Goal: Task Accomplishment & Management: Complete application form

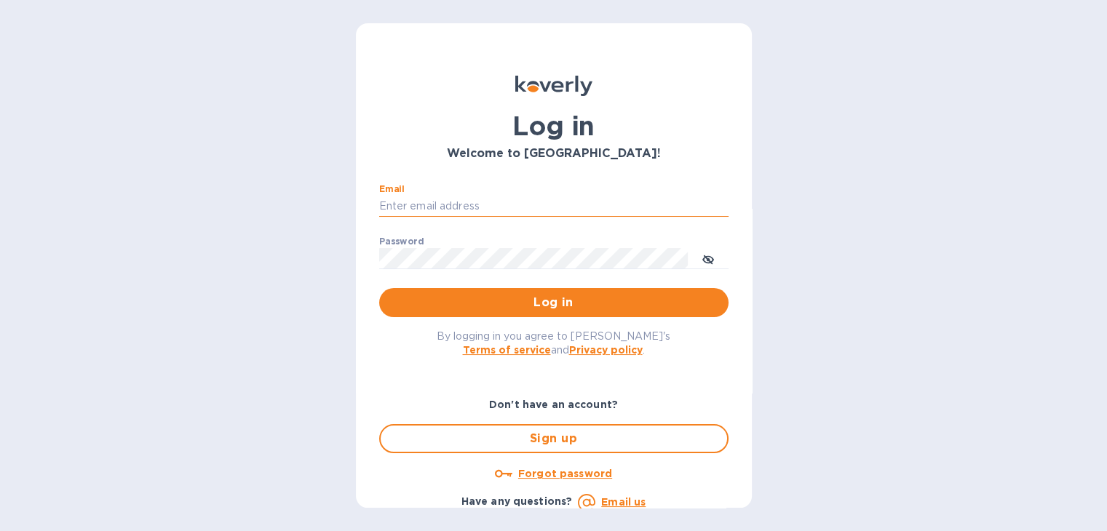
click at [425, 203] on input "Email" at bounding box center [553, 207] width 349 height 22
type input "[PERSON_NAME][EMAIL_ADDRESS][DOMAIN_NAME]"
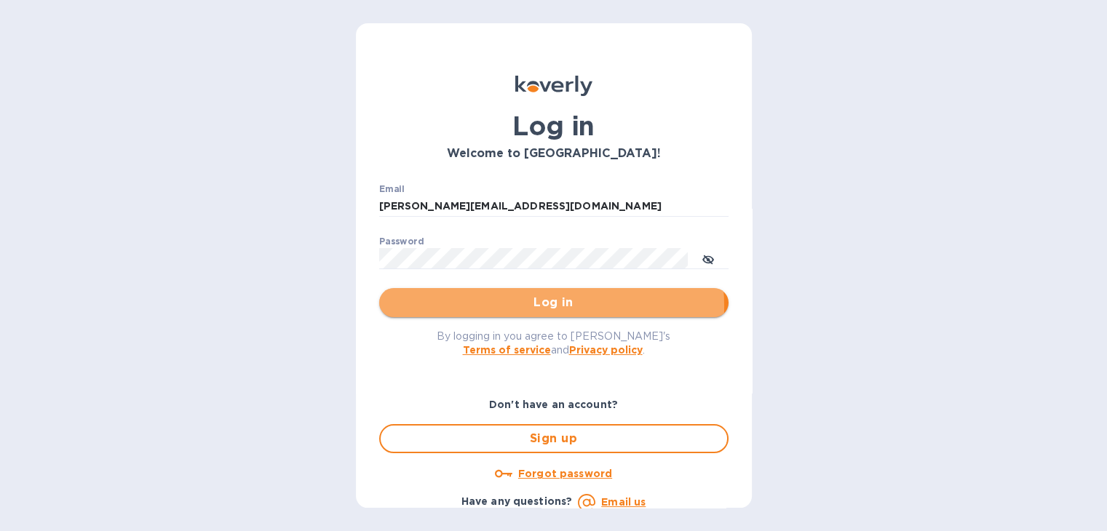
click at [549, 306] on span "Log in" at bounding box center [554, 302] width 326 height 17
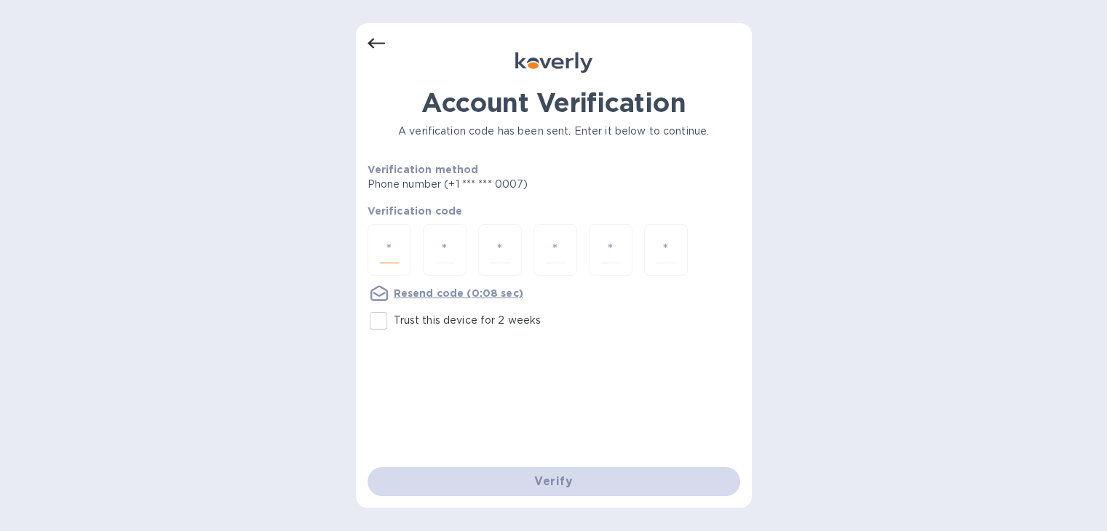
click at [393, 251] on input "number" at bounding box center [389, 249] width 19 height 27
type input "5"
type input "4"
type input "2"
type input "3"
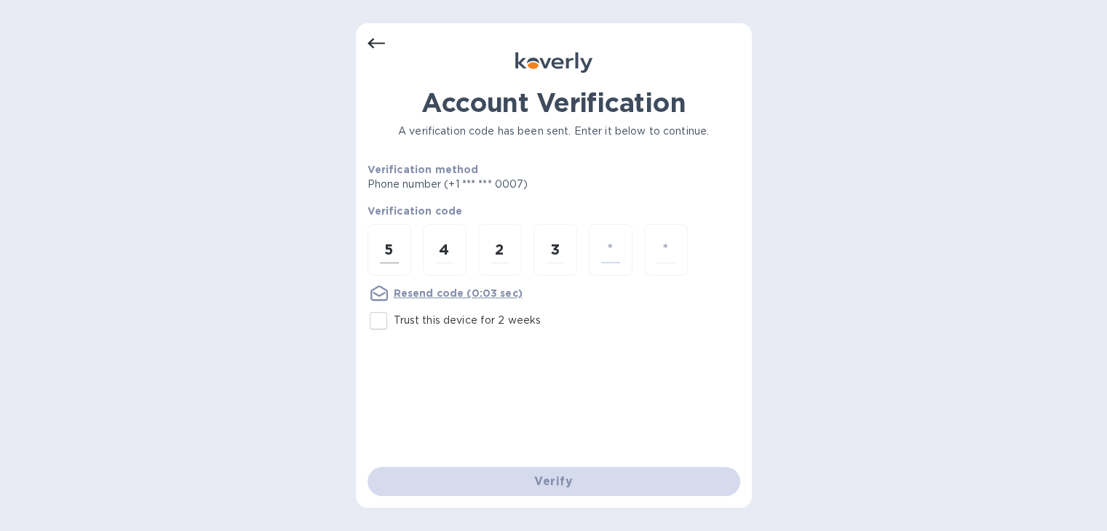
type input "2"
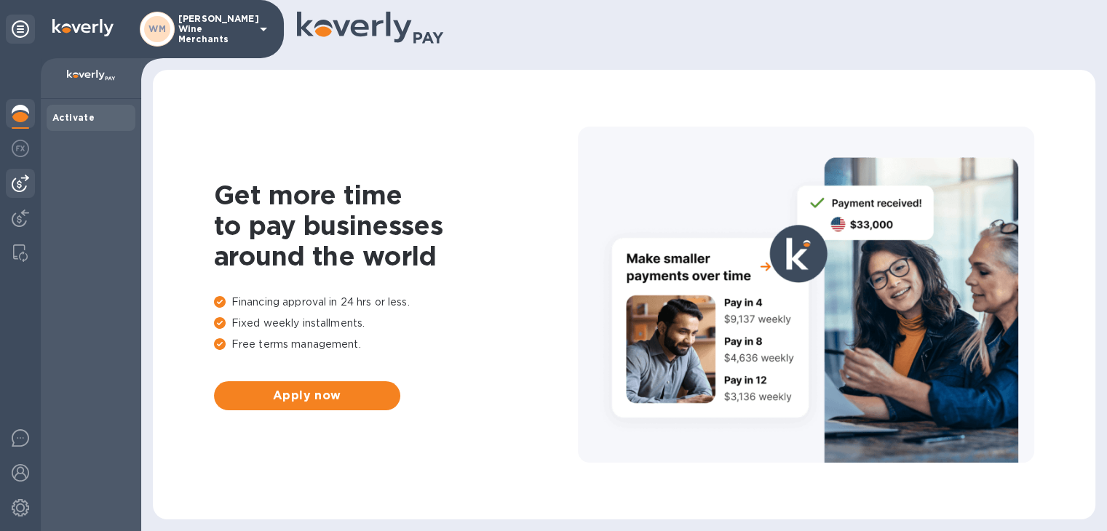
click at [34, 181] on div at bounding box center [20, 183] width 29 height 29
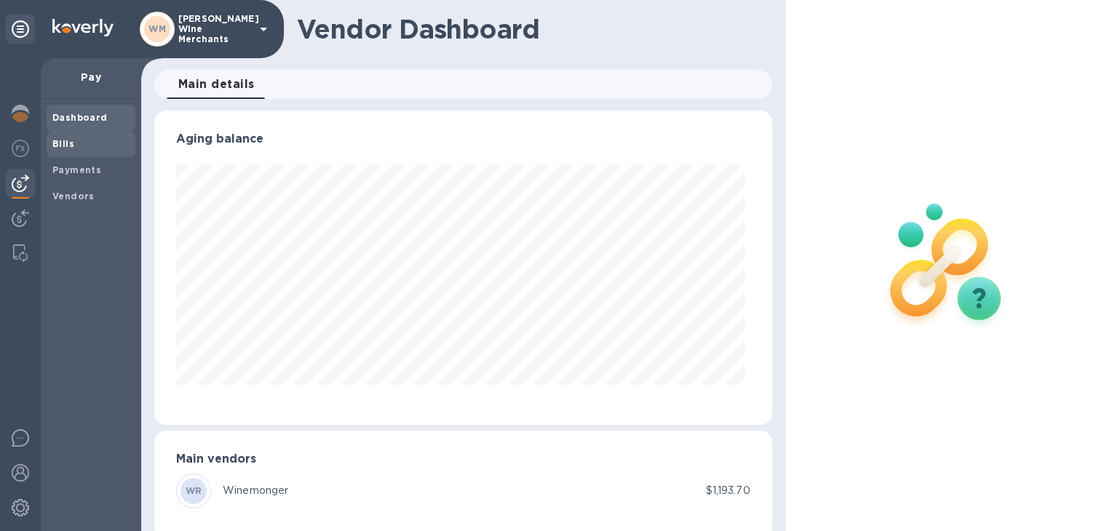
scroll to position [314, 611]
click at [67, 143] on b "Bills" at bounding box center [63, 143] width 22 height 11
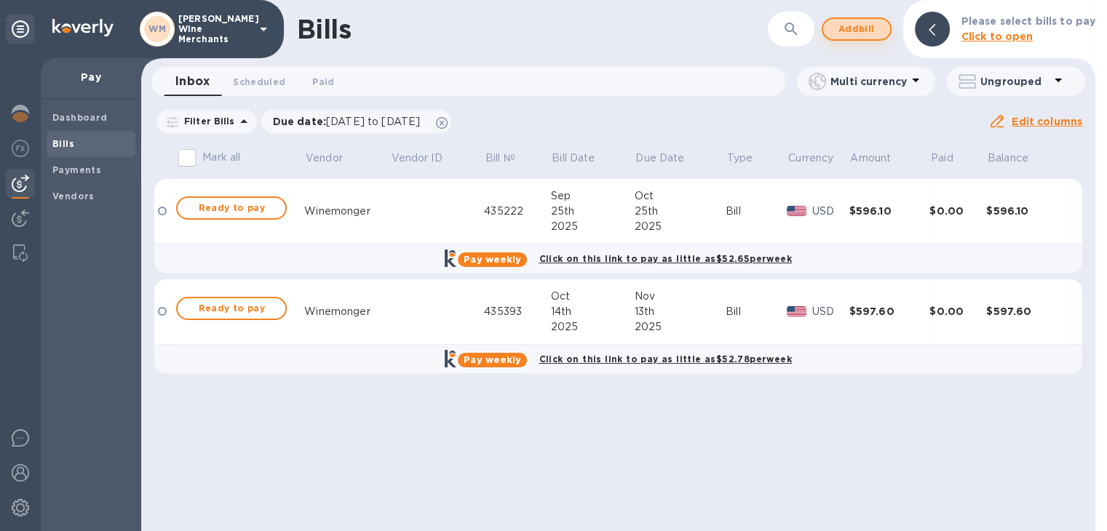
click at [859, 31] on span "Add bill" at bounding box center [857, 28] width 44 height 17
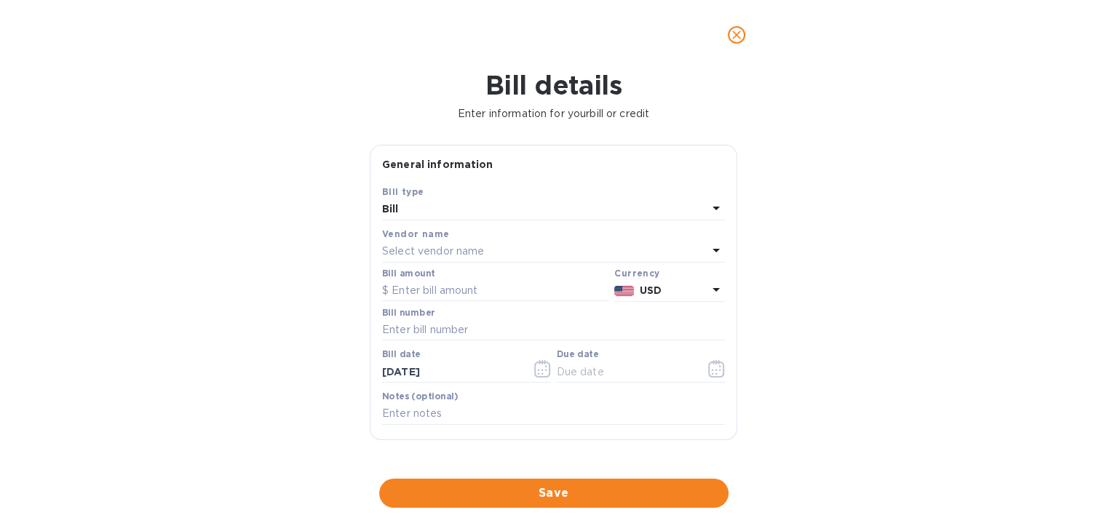
click at [469, 253] on p "Select vendor name" at bounding box center [433, 251] width 102 height 15
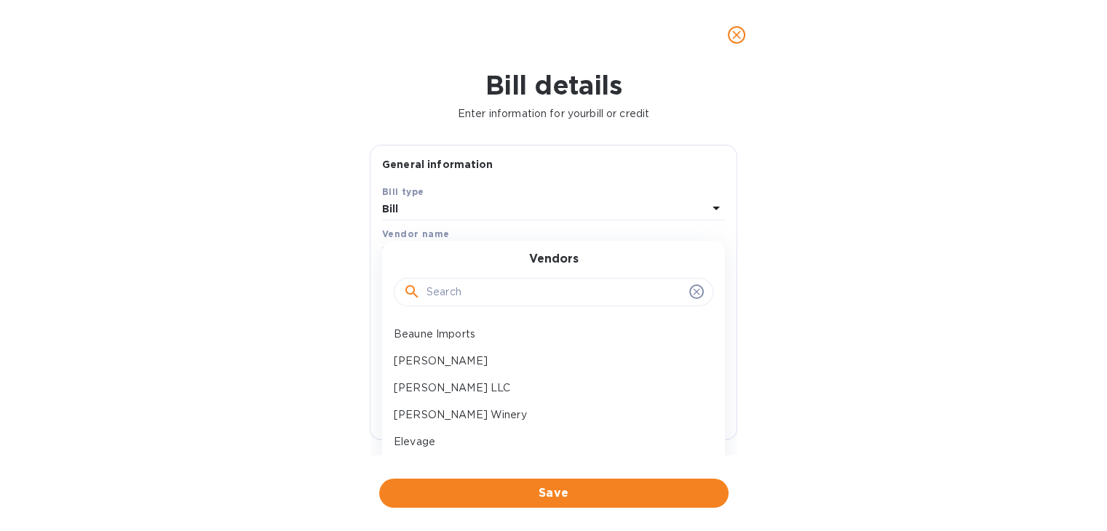
click at [454, 292] on input "text" at bounding box center [554, 293] width 257 height 22
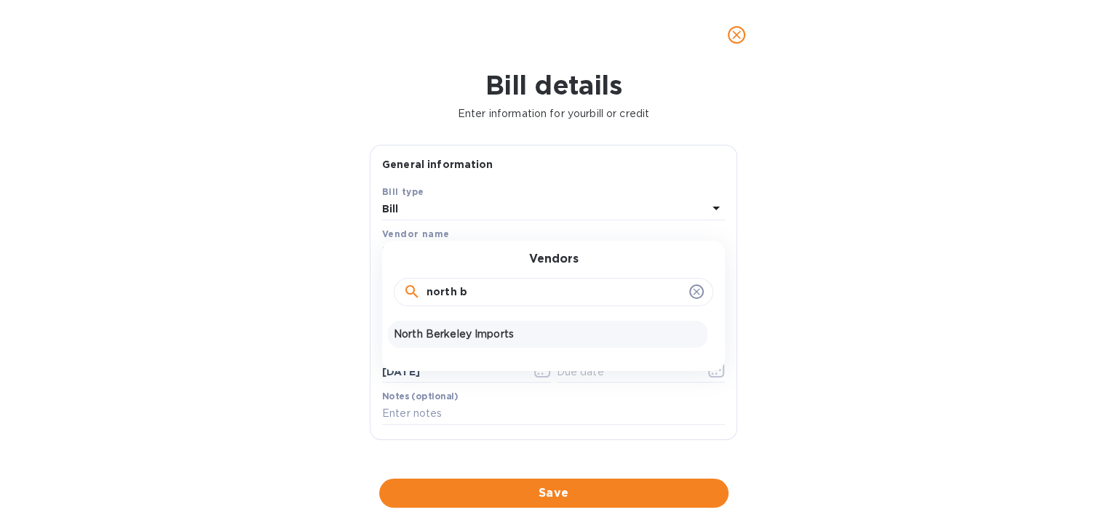
type input "north b"
click at [442, 331] on p "North Berkeley Imports" at bounding box center [548, 334] width 308 height 15
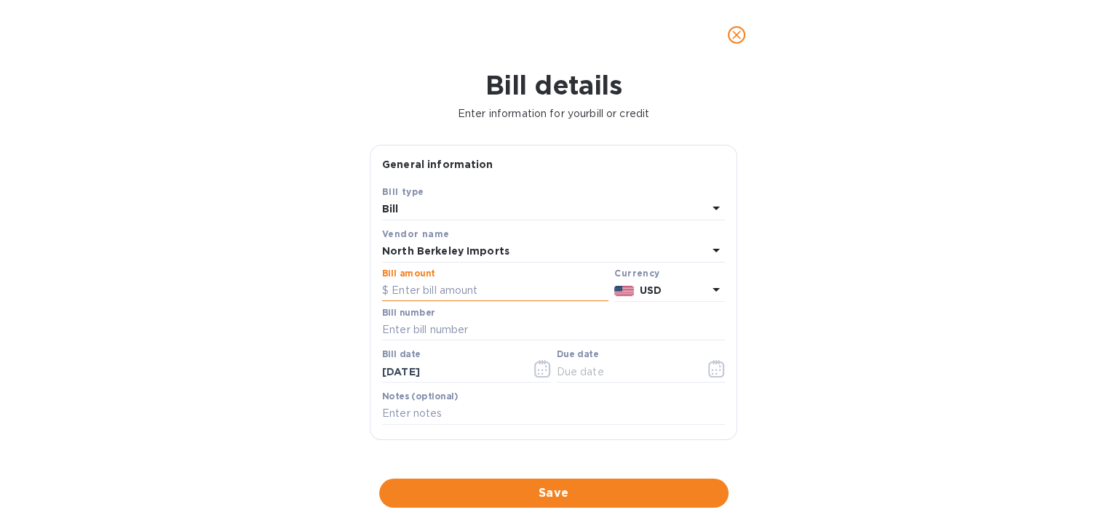
click at [422, 291] on input "text" at bounding box center [495, 291] width 226 height 22
type input "598.88"
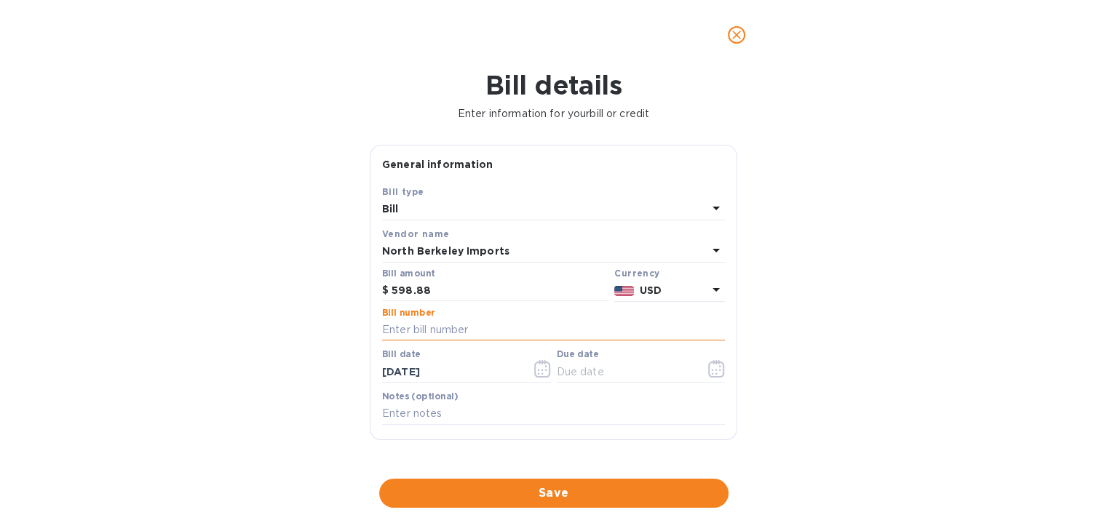
click at [407, 336] on input "text" at bounding box center [553, 330] width 343 height 22
type input "283239"
click at [537, 370] on icon "button" at bounding box center [538, 370] width 2 height 2
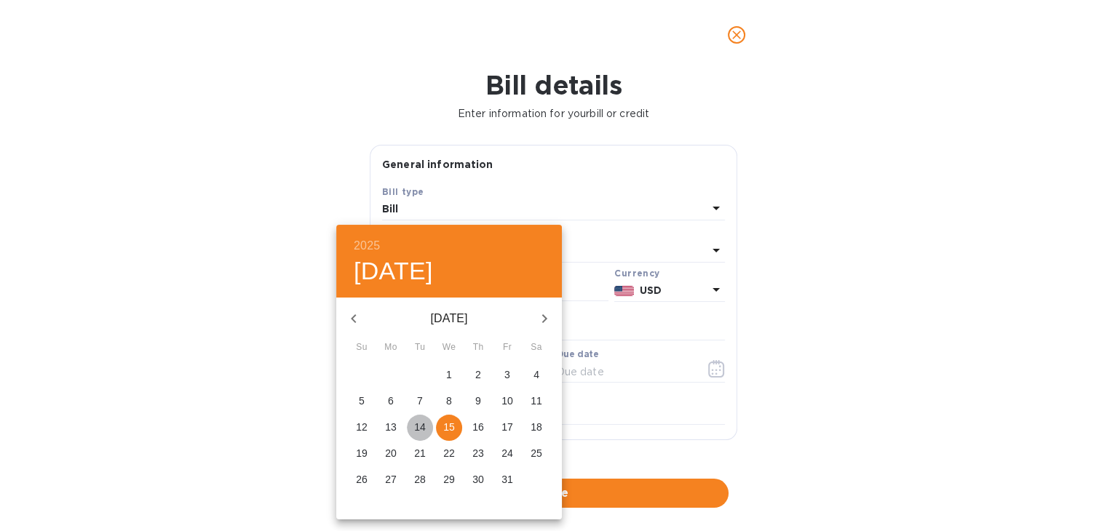
click at [418, 426] on p "14" at bounding box center [420, 427] width 12 height 15
type input "[DATE]"
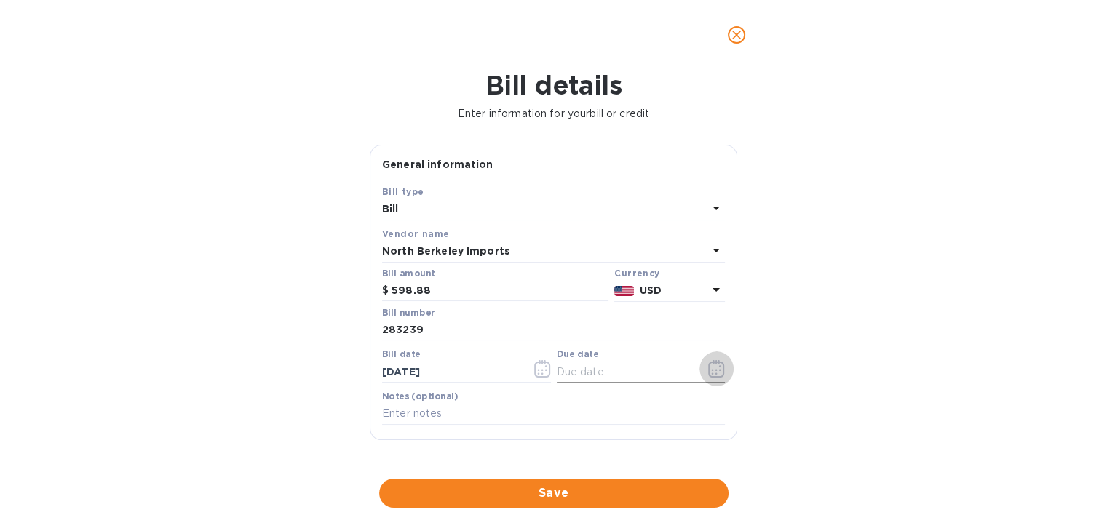
click at [712, 367] on icon "button" at bounding box center [716, 368] width 17 height 17
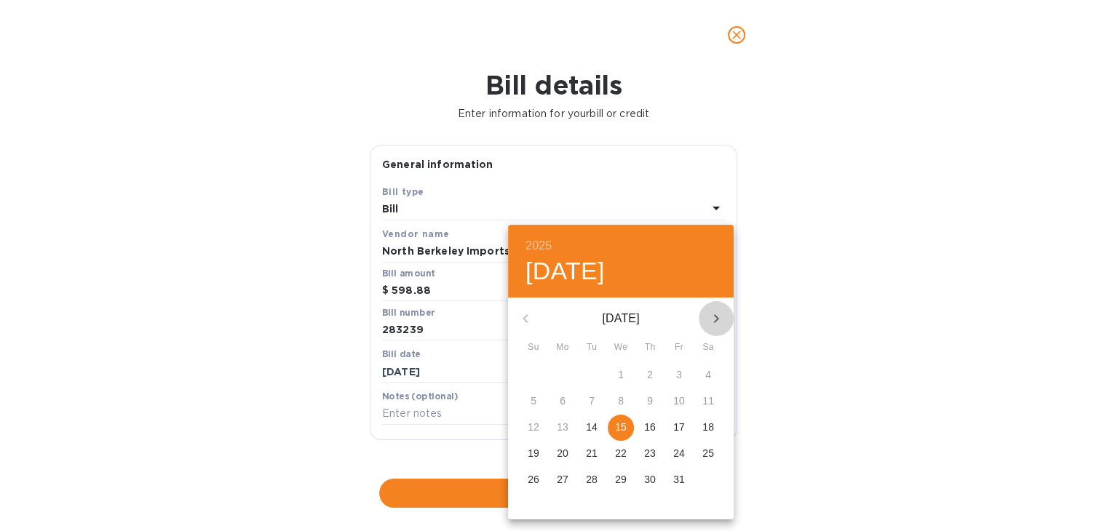
click at [715, 319] on icon "button" at bounding box center [715, 318] width 17 height 17
click at [563, 482] on p "24" at bounding box center [563, 479] width 12 height 15
type input "[DATE]"
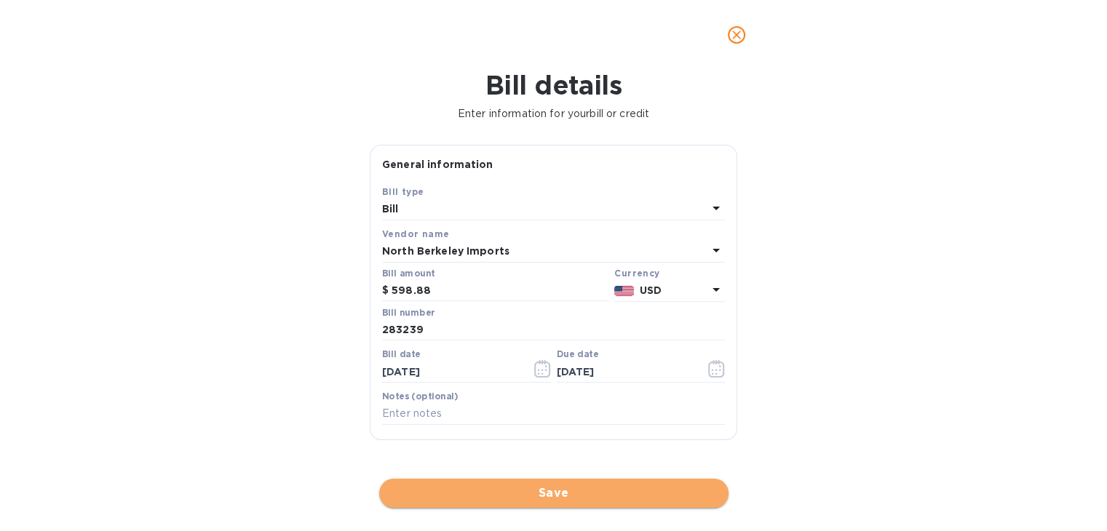
click at [543, 503] on button "Save" at bounding box center [553, 493] width 349 height 29
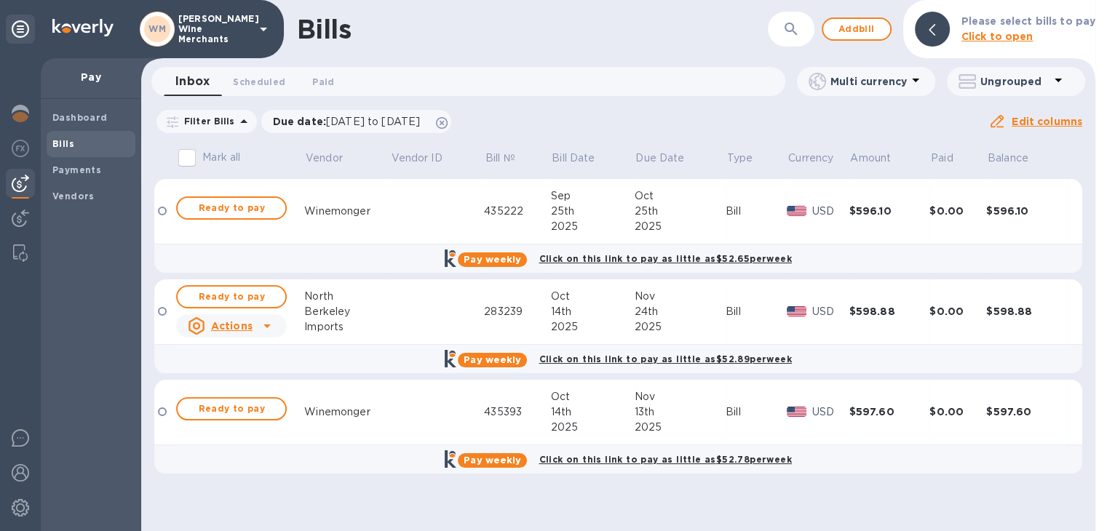
drag, startPoint x: 830, startPoint y: 41, endPoint x: 873, endPoint y: 15, distance: 50.9
click at [873, 15] on div "Bills ​ Add bill Please select bills to pay Click to open" at bounding box center [618, 29] width 954 height 58
click at [865, 27] on span "Add bill" at bounding box center [857, 28] width 44 height 17
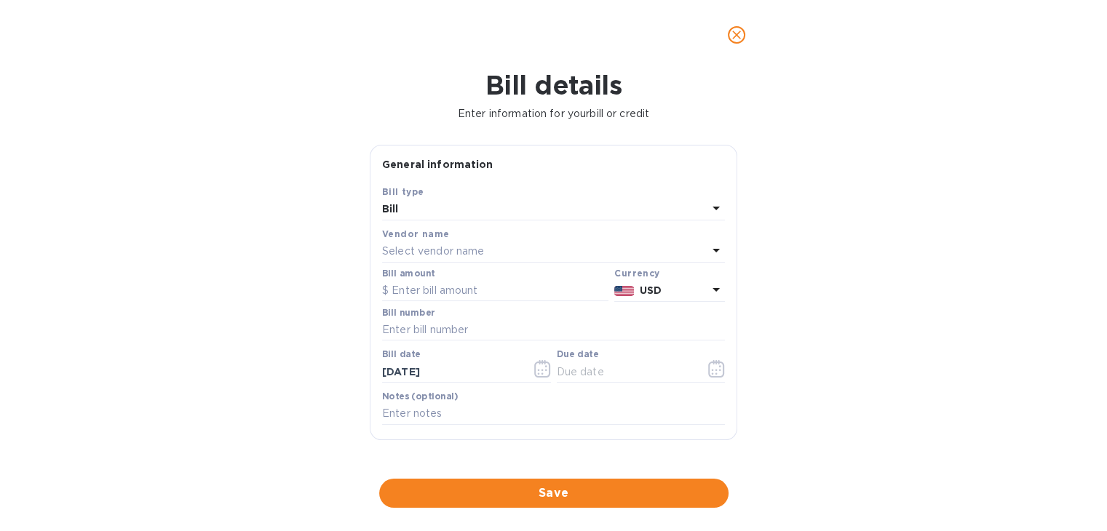
click at [429, 252] on p "Select vendor name" at bounding box center [433, 251] width 102 height 15
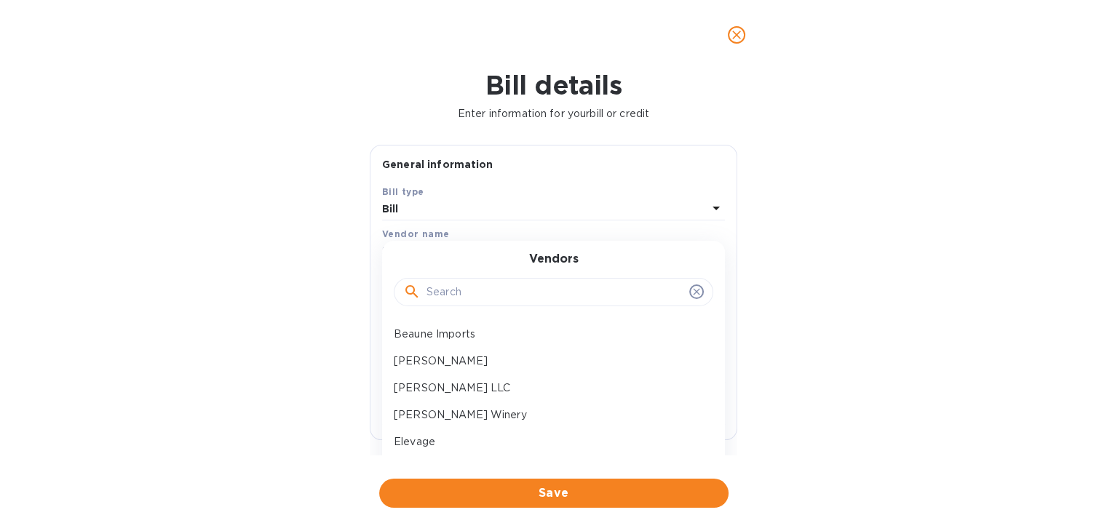
click at [453, 297] on input "text" at bounding box center [554, 293] width 257 height 22
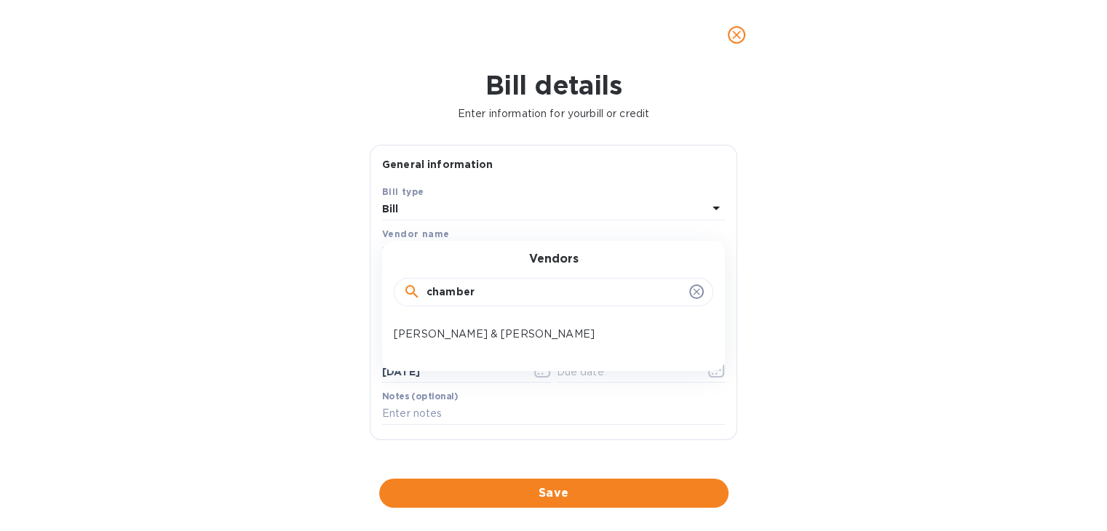
type input "chamber"
click button "Save" at bounding box center [0, 0] width 0 height 0
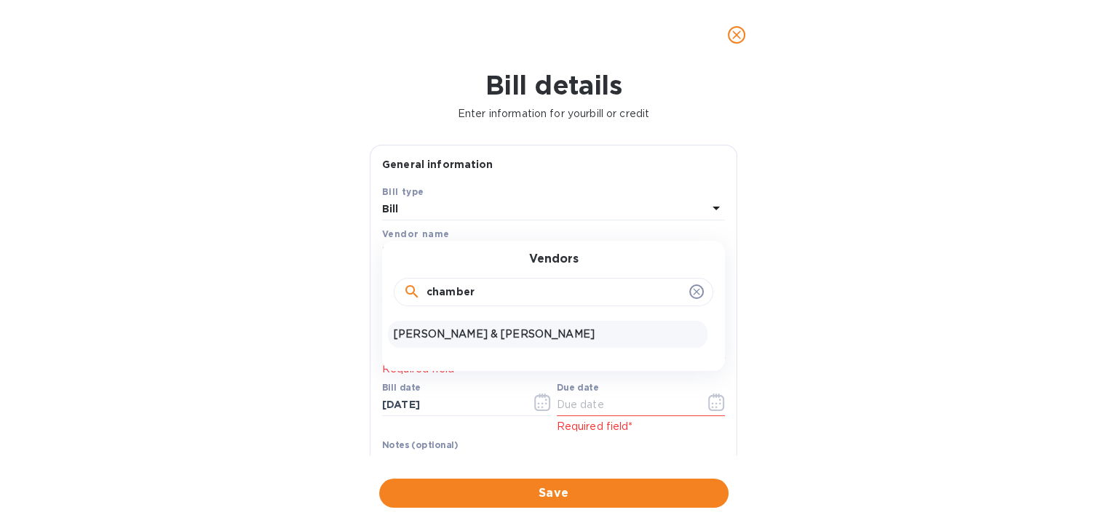
click at [453, 344] on div "[PERSON_NAME] & [PERSON_NAME]" at bounding box center [547, 334] width 319 height 27
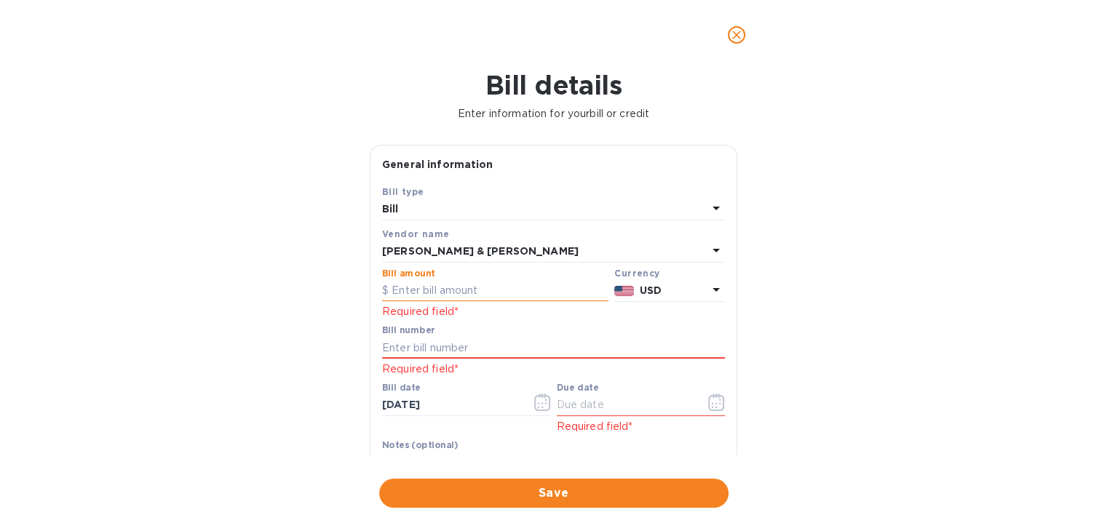
click at [430, 291] on input "text" at bounding box center [495, 291] width 226 height 22
type input "2,660.40"
click at [421, 348] on input "text" at bounding box center [553, 348] width 343 height 22
type input "609315"
click at [711, 402] on icon "button" at bounding box center [716, 402] width 17 height 17
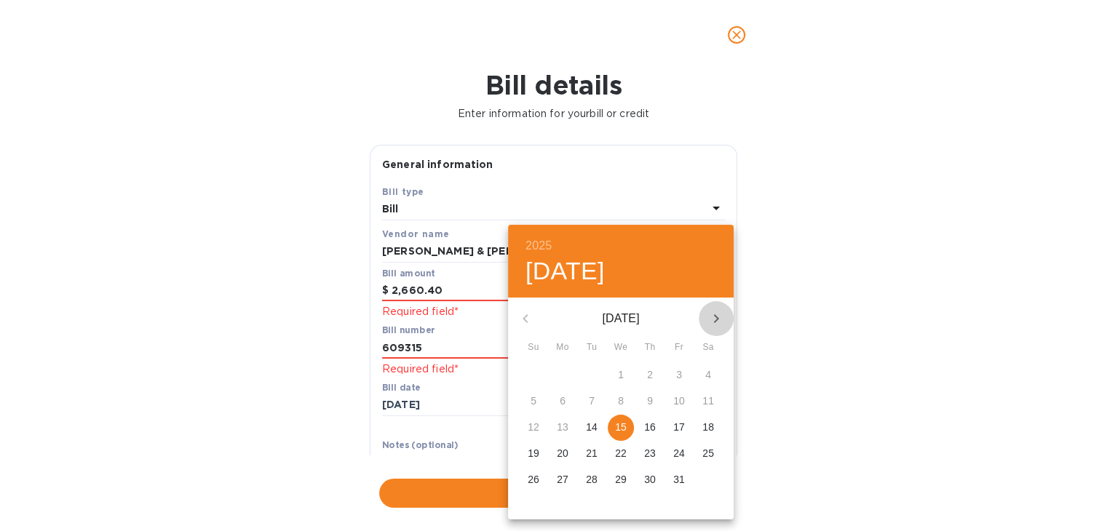
click at [720, 319] on icon "button" at bounding box center [715, 318] width 17 height 17
click at [590, 476] on p "25" at bounding box center [592, 479] width 12 height 15
type input "[DATE]"
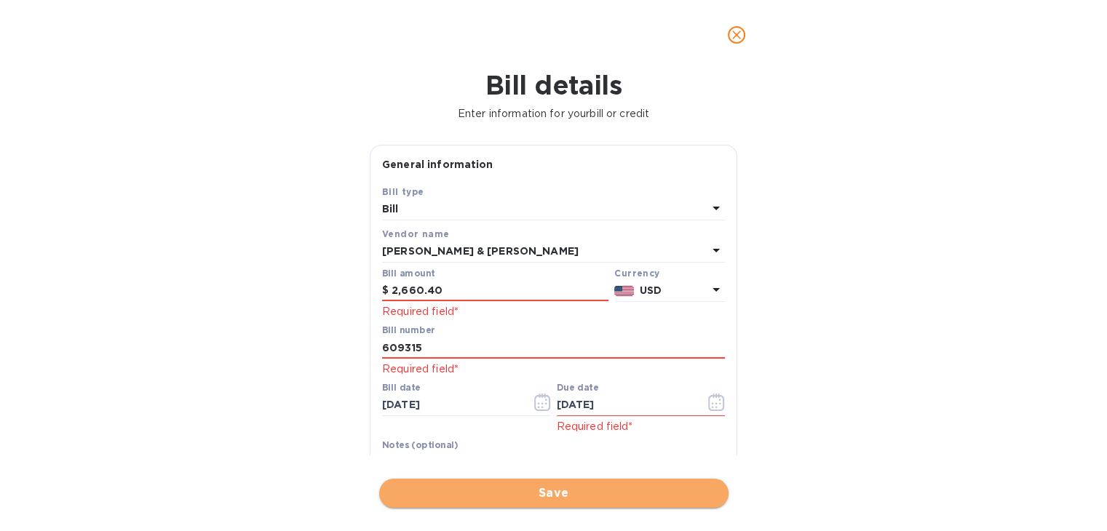
click at [556, 494] on span "Save" at bounding box center [554, 493] width 326 height 17
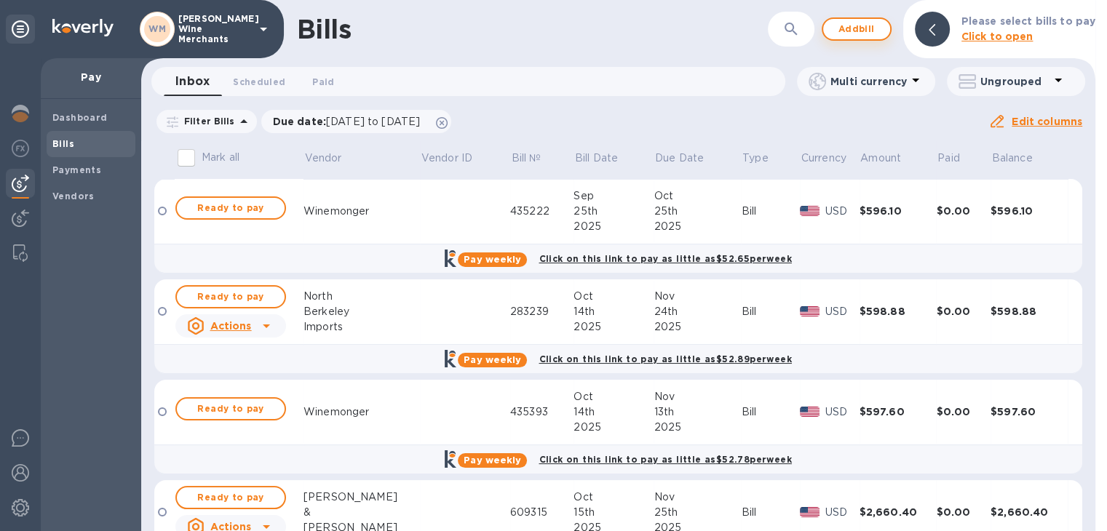
click at [875, 33] on span "Add bill" at bounding box center [857, 28] width 44 height 17
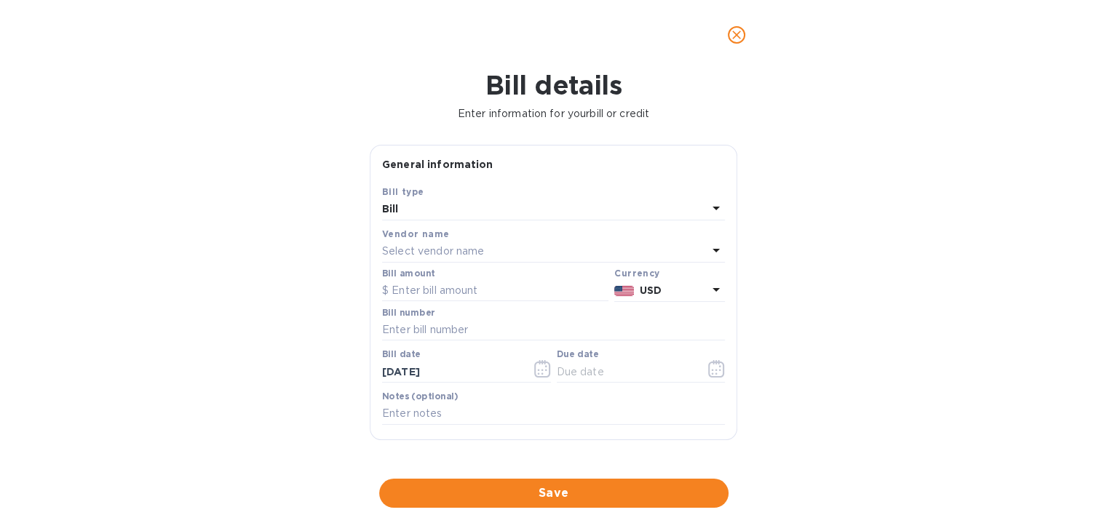
click at [492, 247] on div "Select vendor name" at bounding box center [544, 252] width 325 height 20
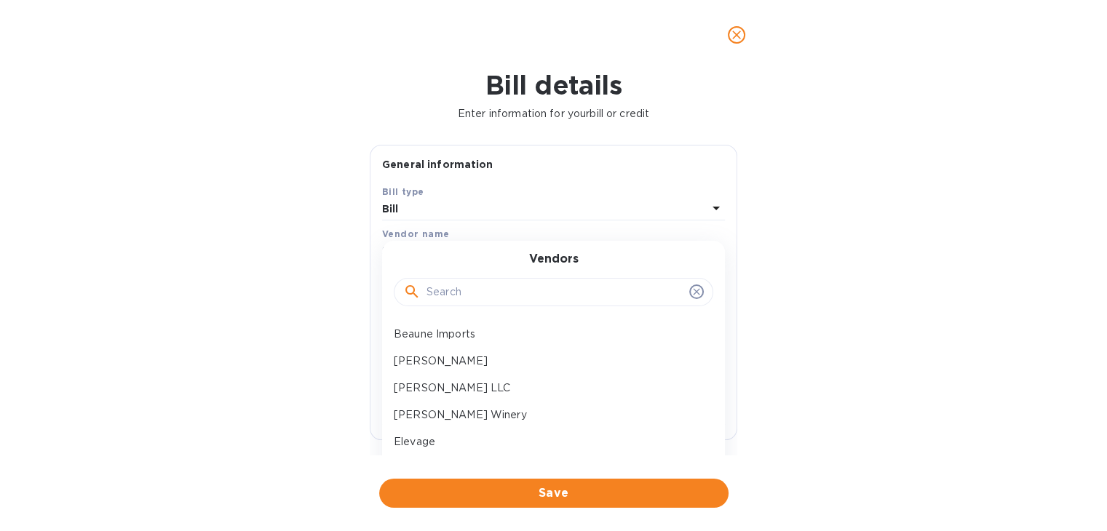
click at [460, 298] on input "text" at bounding box center [554, 293] width 257 height 22
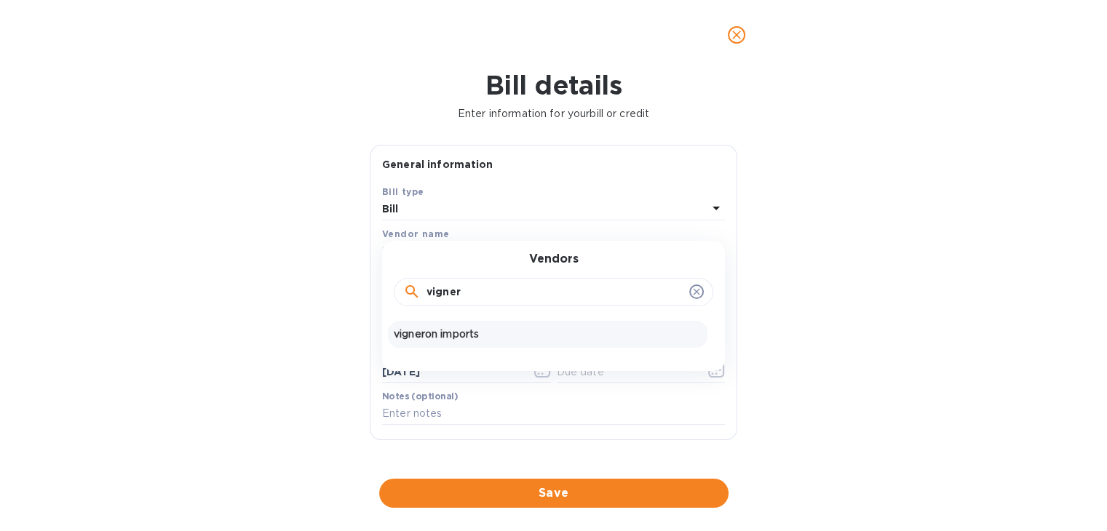
type input "vigner"
click at [460, 338] on p "vigneron imports" at bounding box center [548, 334] width 308 height 15
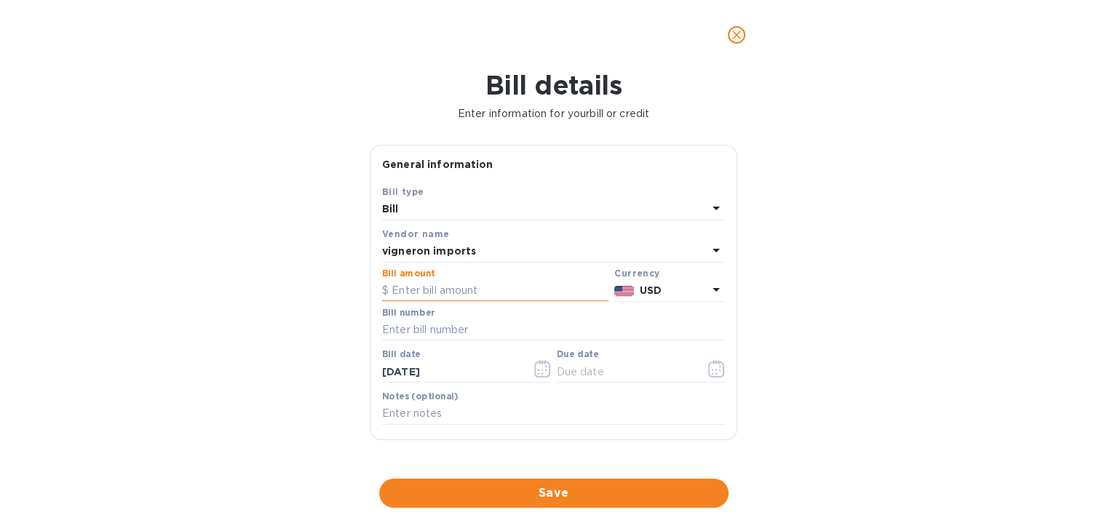
click at [458, 290] on input "text" at bounding box center [495, 291] width 226 height 22
type input "419.40"
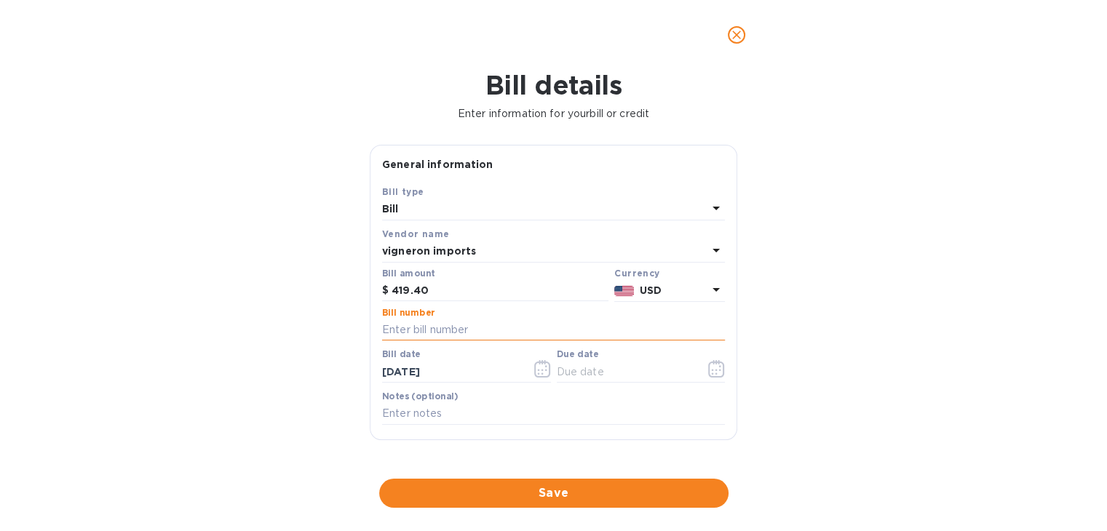
click at [438, 333] on input "text" at bounding box center [553, 330] width 343 height 22
type input "22771"
click at [717, 380] on button "button" at bounding box center [716, 368] width 34 height 35
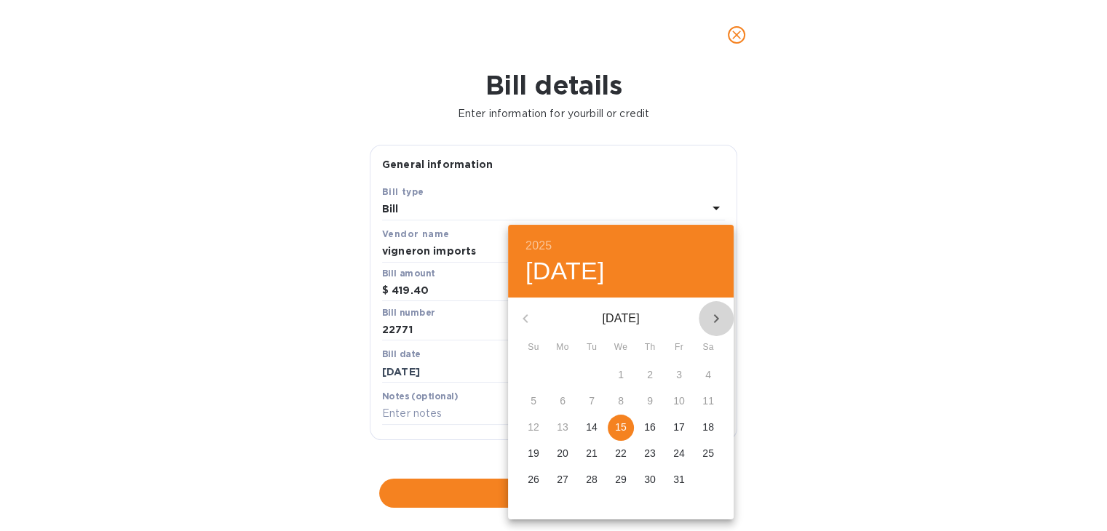
click at [717, 315] on icon "button" at bounding box center [715, 318] width 17 height 17
click at [588, 481] on p "25" at bounding box center [592, 479] width 12 height 15
type input "[DATE]"
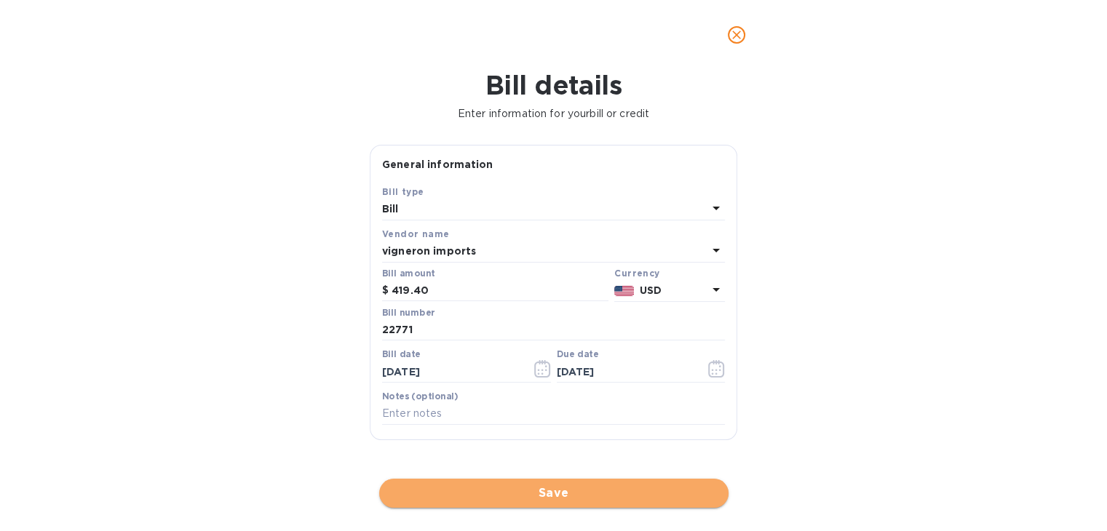
click at [557, 491] on span "Save" at bounding box center [554, 493] width 326 height 17
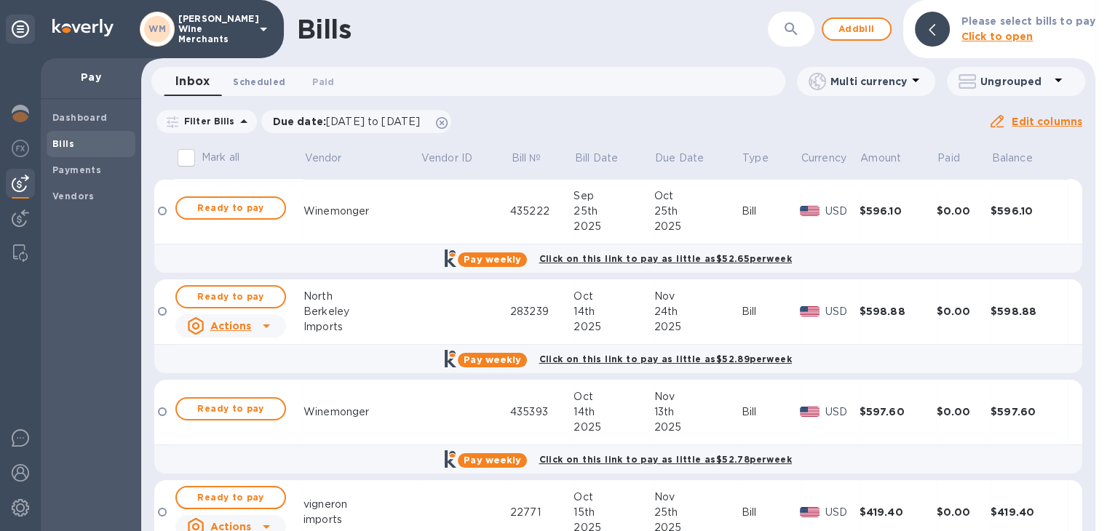
click at [259, 74] on span "Scheduled 0" at bounding box center [259, 81] width 52 height 15
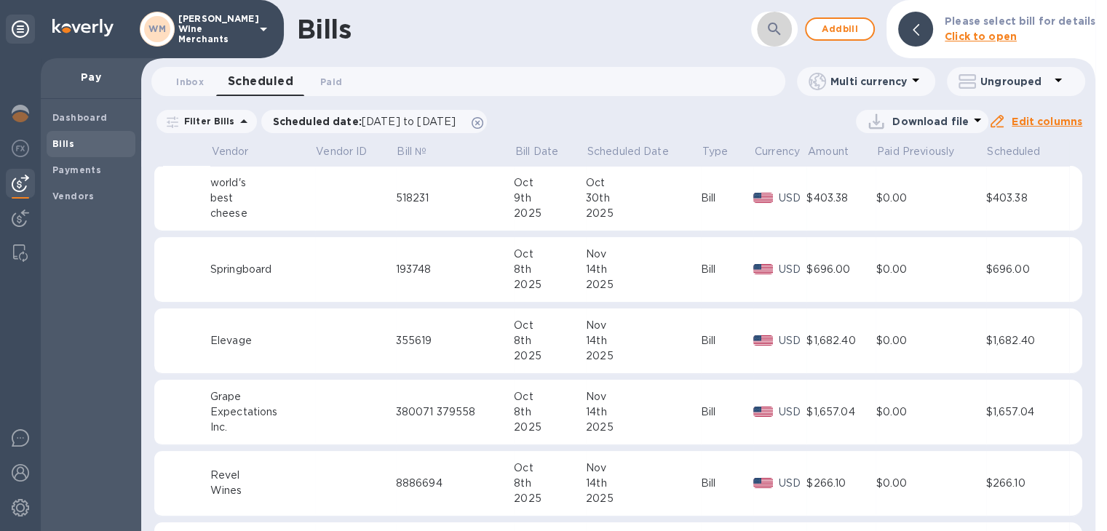
click at [783, 28] on icon "button" at bounding box center [774, 28] width 17 height 17
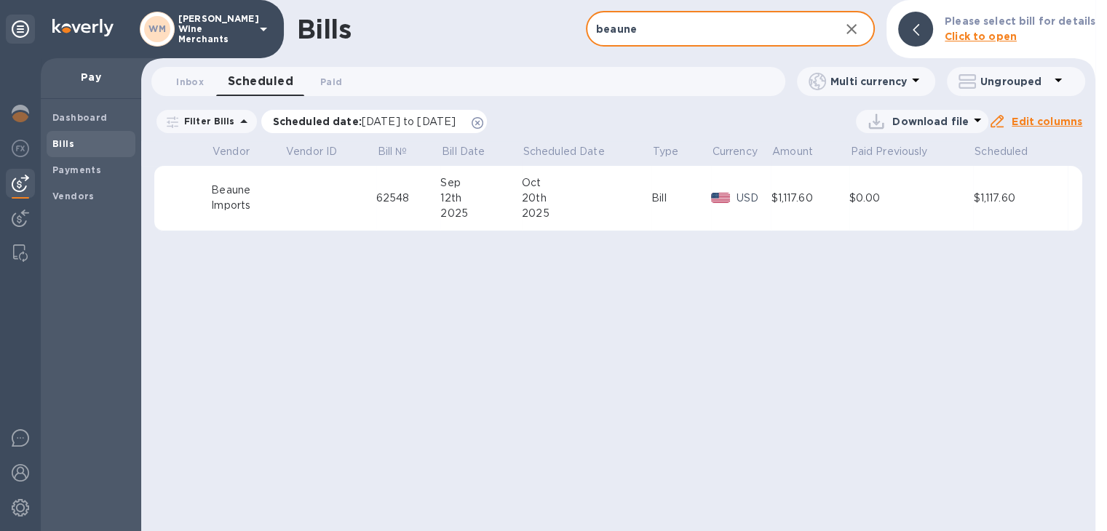
type input "beaune"
click at [456, 124] on span "[DATE] to [DATE]" at bounding box center [409, 122] width 94 height 12
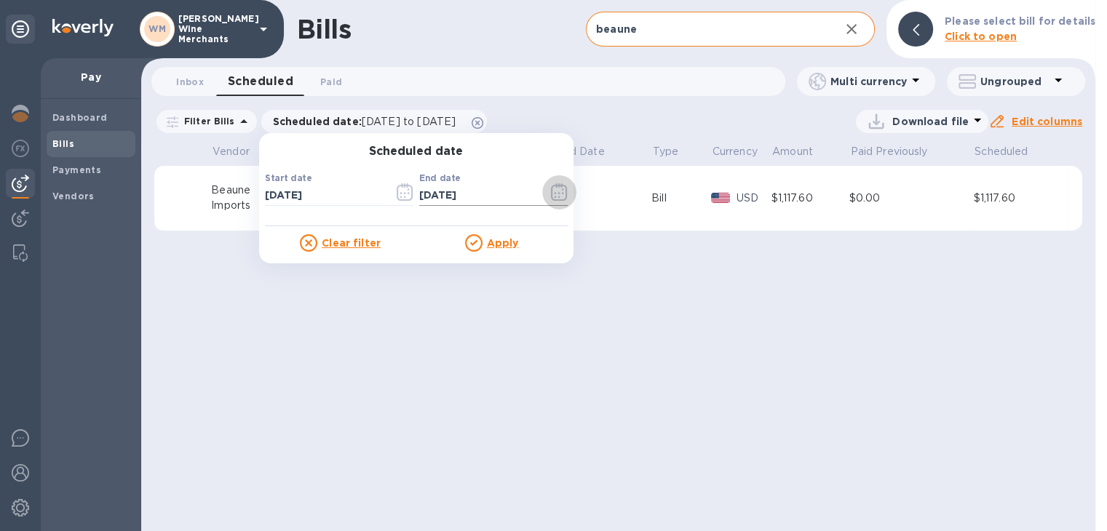
click at [552, 196] on icon "button" at bounding box center [559, 191] width 17 height 17
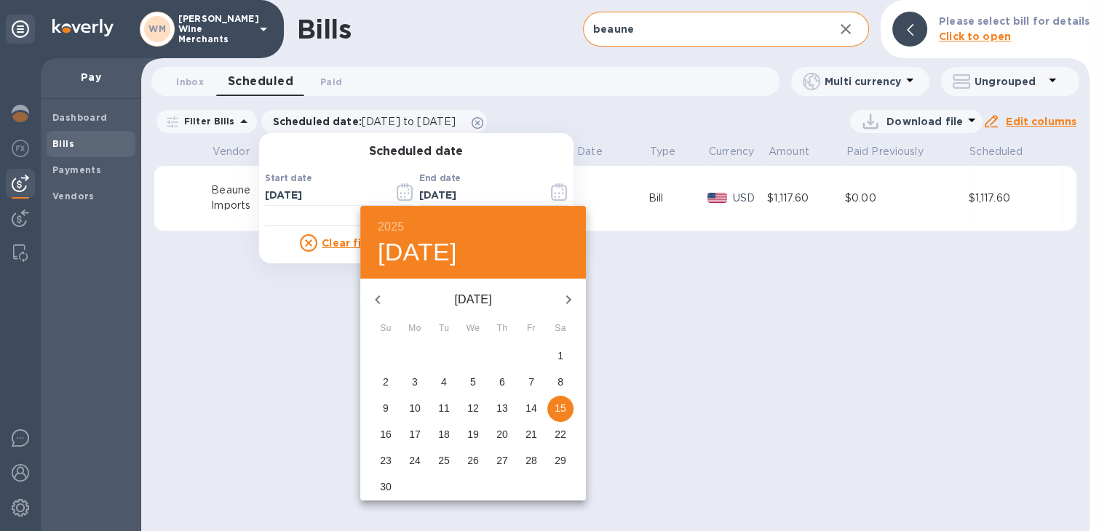
click at [560, 462] on p "29" at bounding box center [560, 460] width 12 height 15
type input "[DATE]"
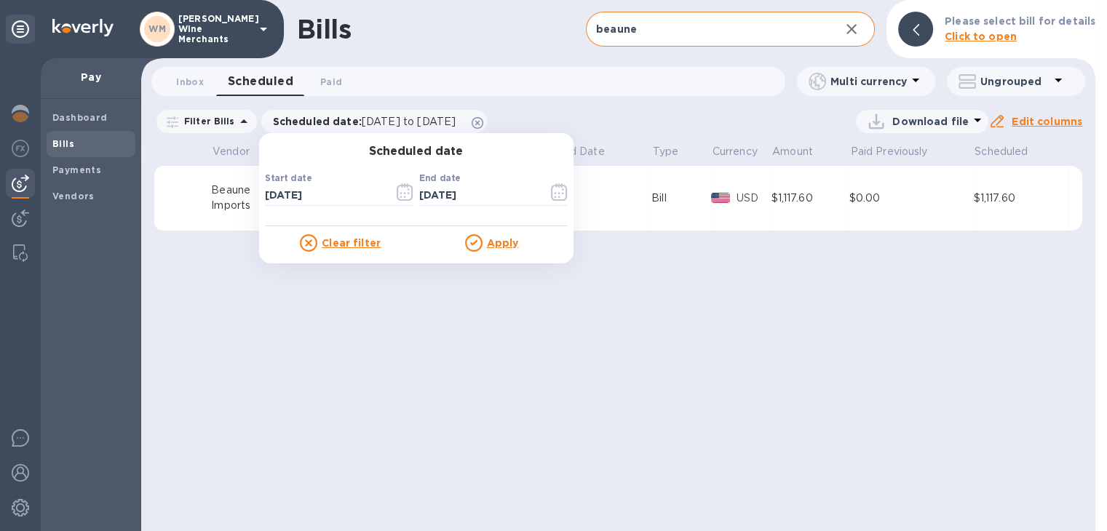
click at [496, 242] on u "Apply" at bounding box center [503, 243] width 32 height 12
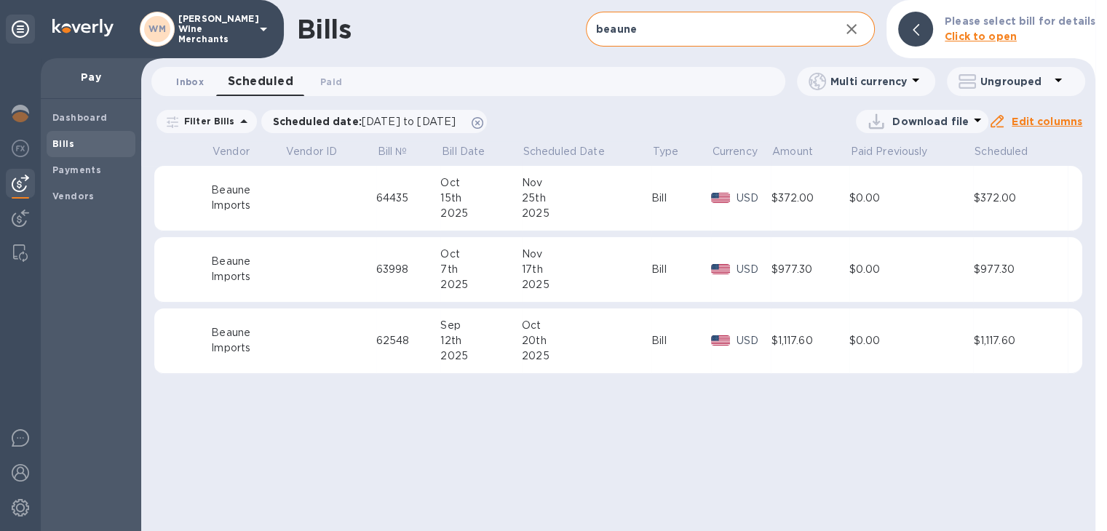
click at [194, 79] on span "Inbox 0" at bounding box center [190, 81] width 28 height 15
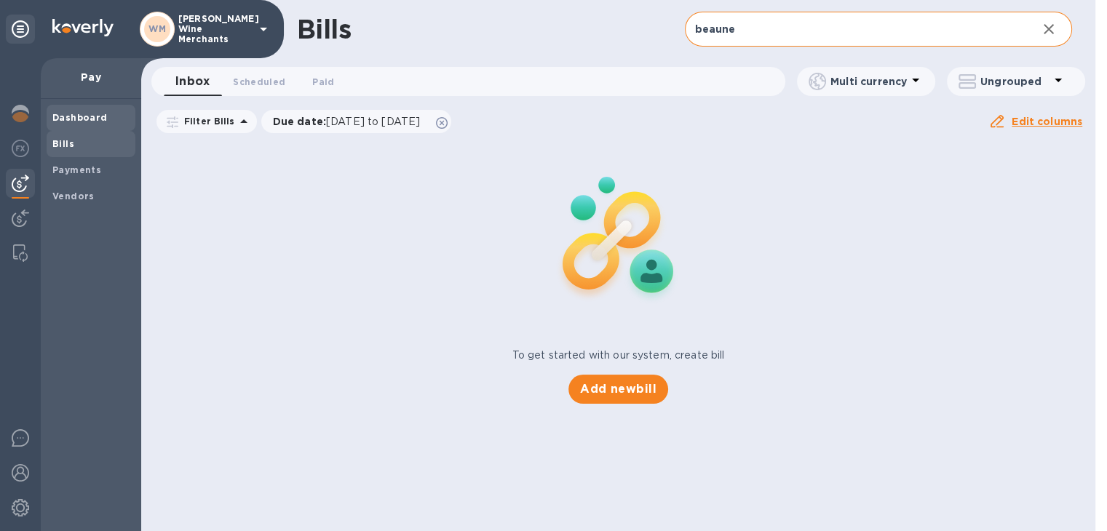
click at [76, 121] on b "Dashboard" at bounding box center [79, 117] width 55 height 11
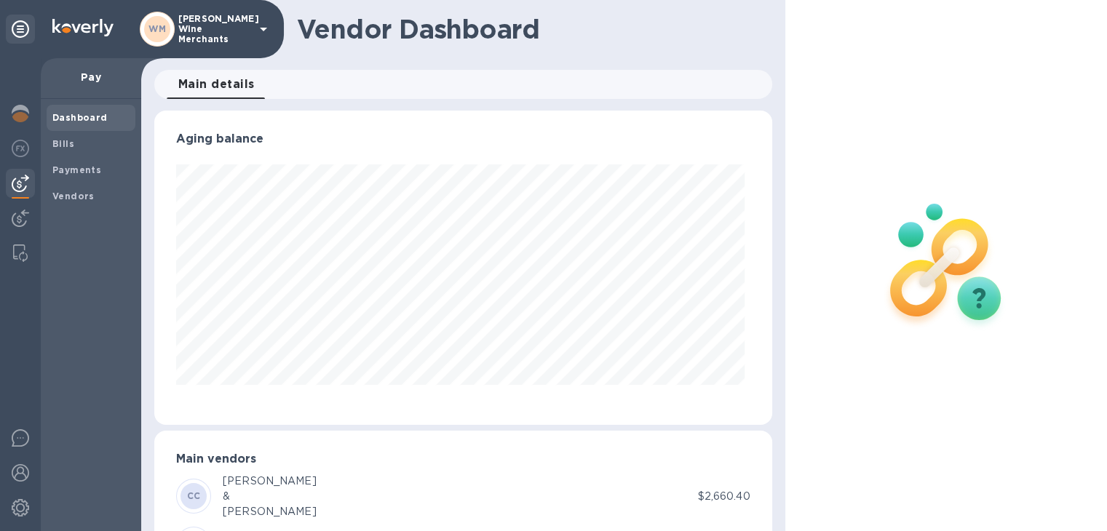
scroll to position [314, 611]
click at [63, 146] on b "Bills" at bounding box center [63, 143] width 22 height 11
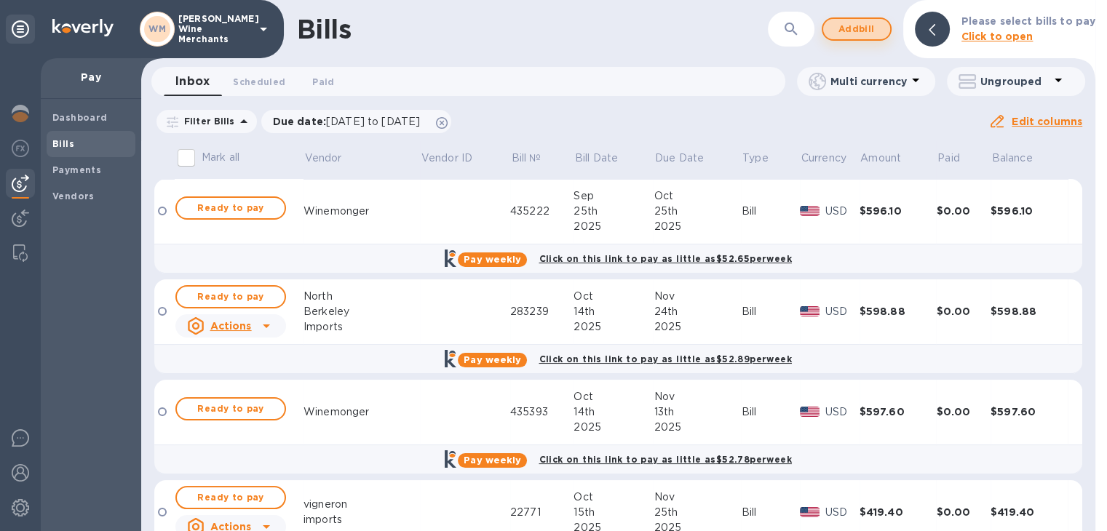
click at [848, 30] on span "Add bill" at bounding box center [857, 28] width 44 height 17
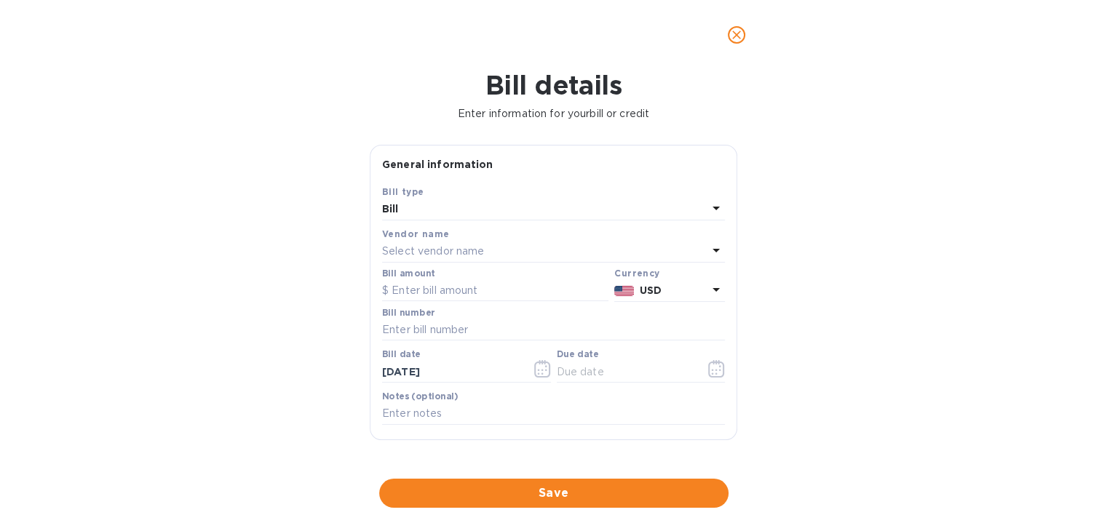
click at [498, 244] on div "Select vendor name" at bounding box center [544, 252] width 325 height 20
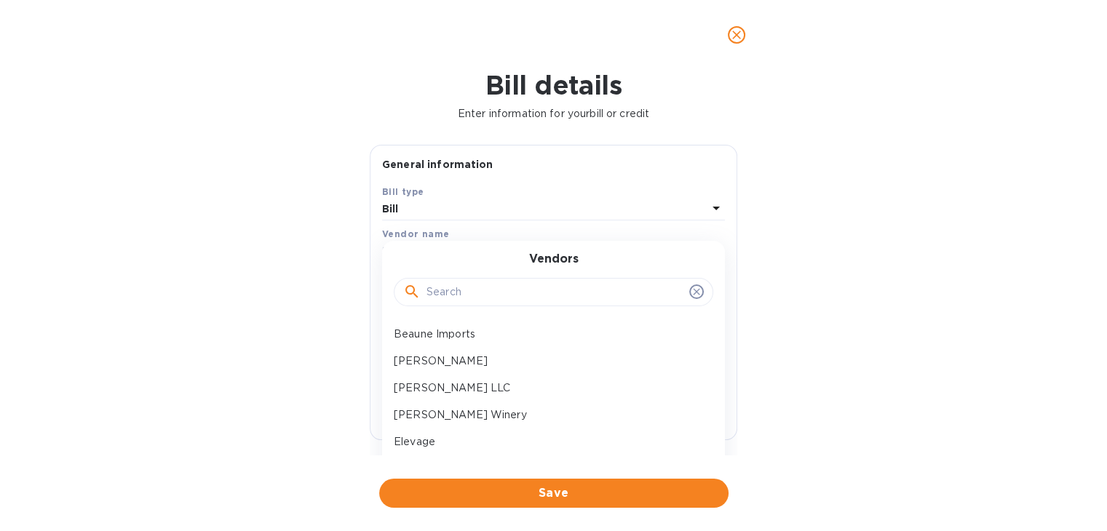
click at [465, 291] on input "text" at bounding box center [554, 293] width 257 height 22
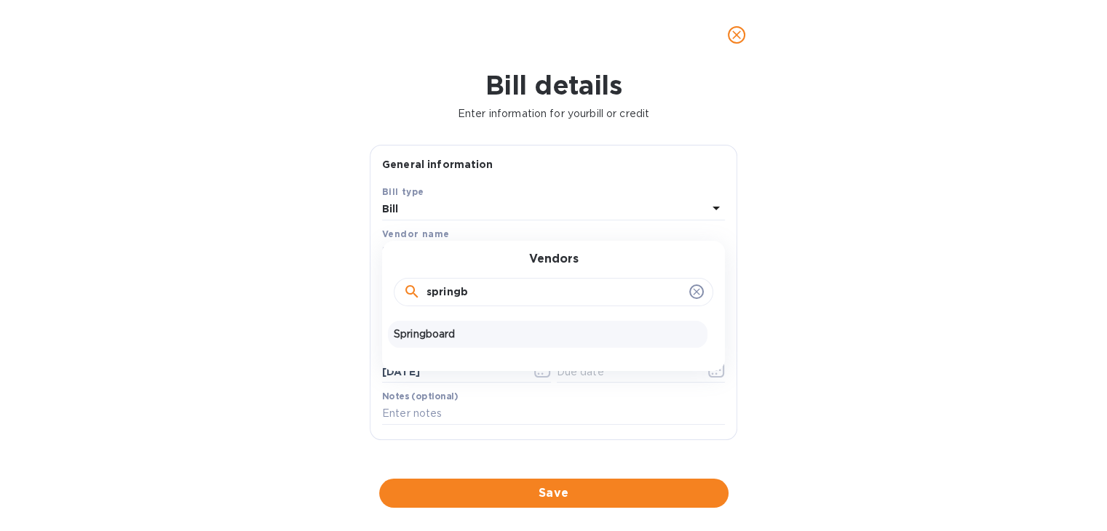
type input "springb"
click at [445, 335] on p "Springboard" at bounding box center [548, 334] width 308 height 15
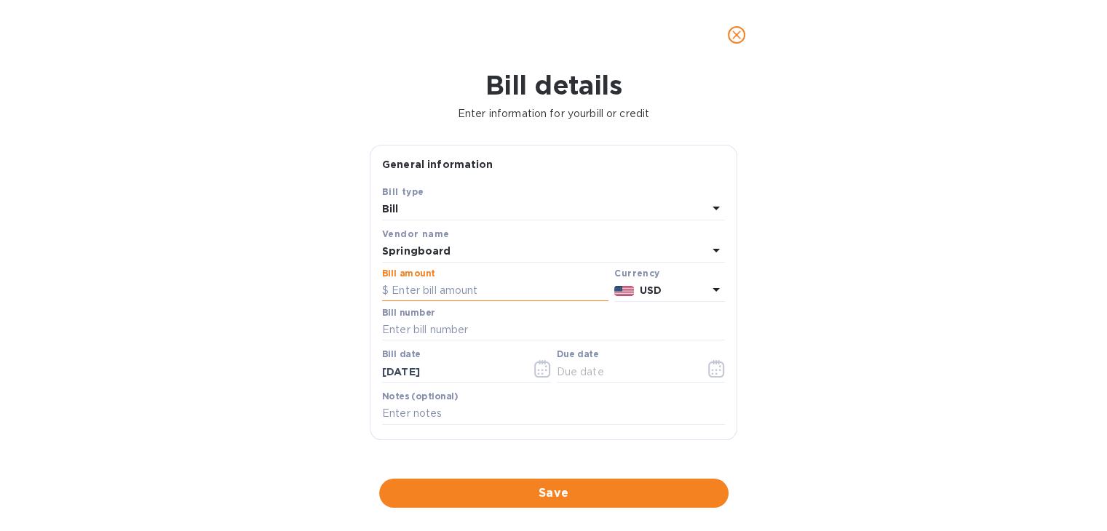
click at [432, 295] on input "text" at bounding box center [495, 291] width 226 height 22
type input "628.80"
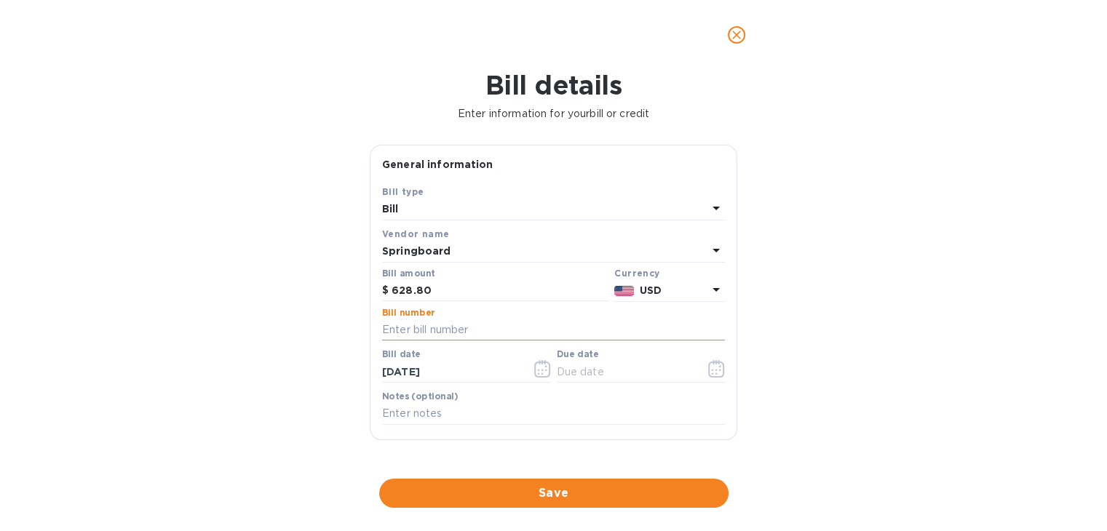
click at [421, 333] on input "text" at bounding box center [553, 330] width 343 height 22
type input "194449"
click at [719, 370] on icon "button" at bounding box center [720, 370] width 2 height 2
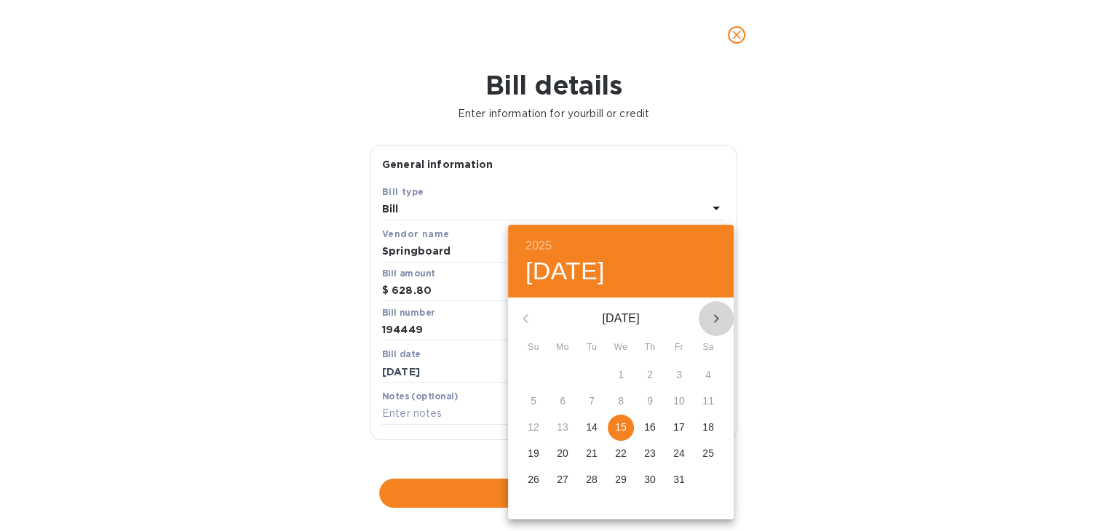
click at [713, 314] on icon "button" at bounding box center [715, 318] width 17 height 17
click at [586, 475] on p "25" at bounding box center [592, 479] width 12 height 15
type input "[DATE]"
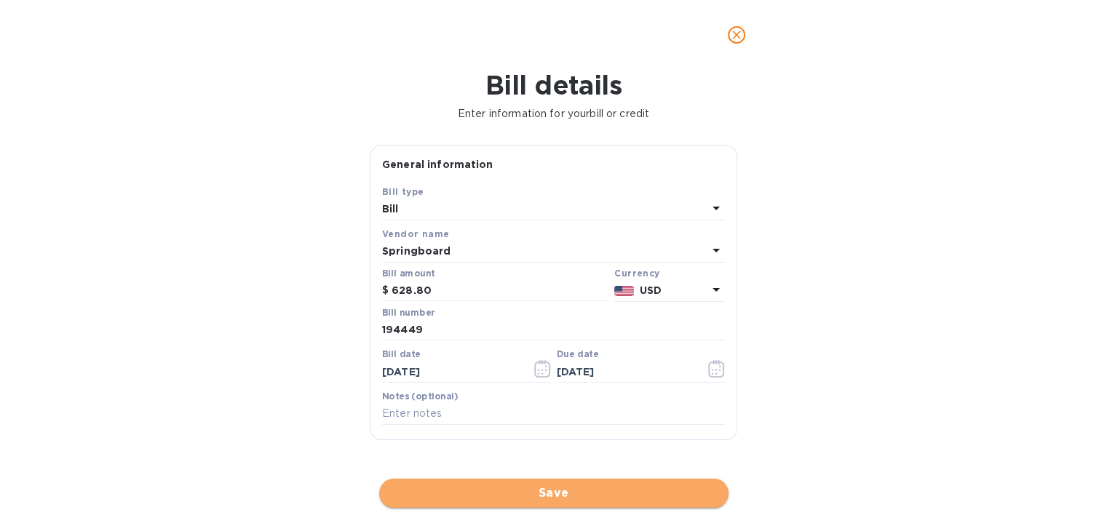
click at [579, 490] on span "Save" at bounding box center [554, 493] width 326 height 17
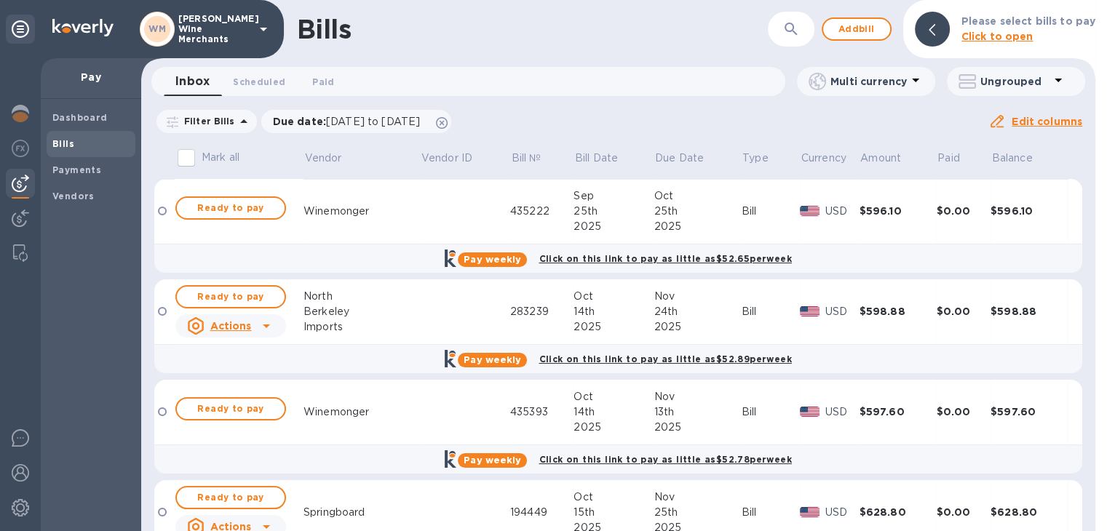
scroll to position [263, 0]
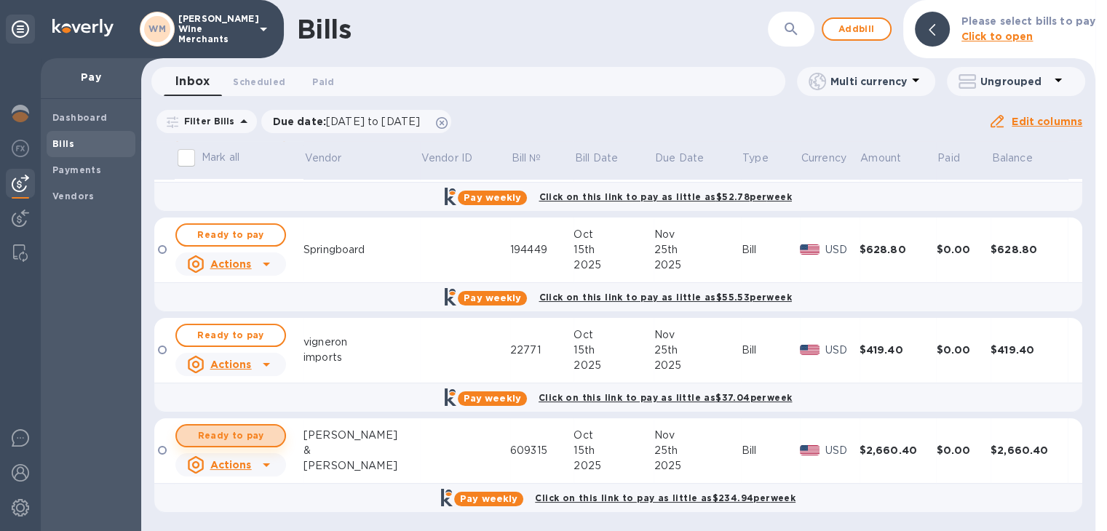
click at [241, 432] on span "Ready to pay" at bounding box center [230, 435] width 84 height 17
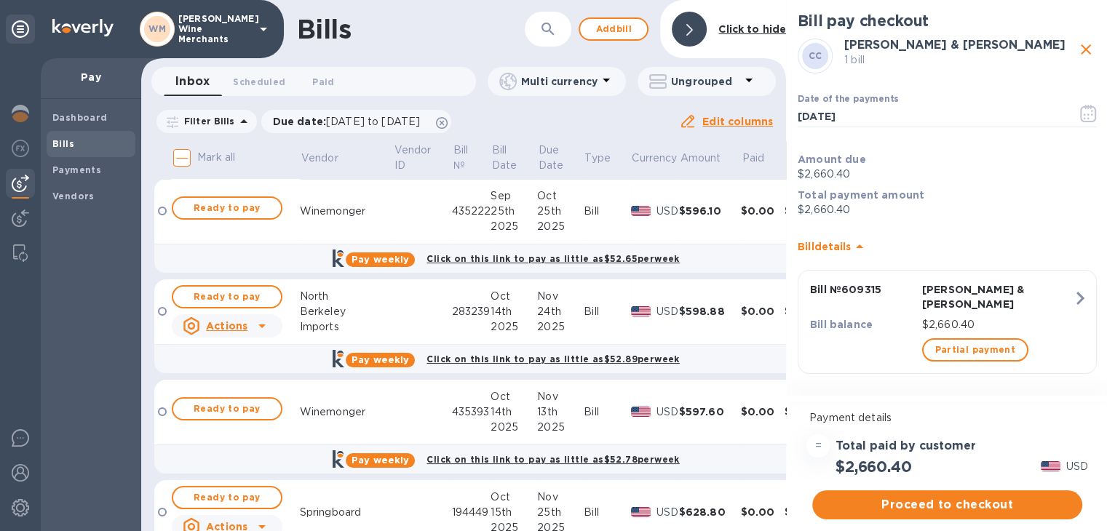
scroll to position [274, 0]
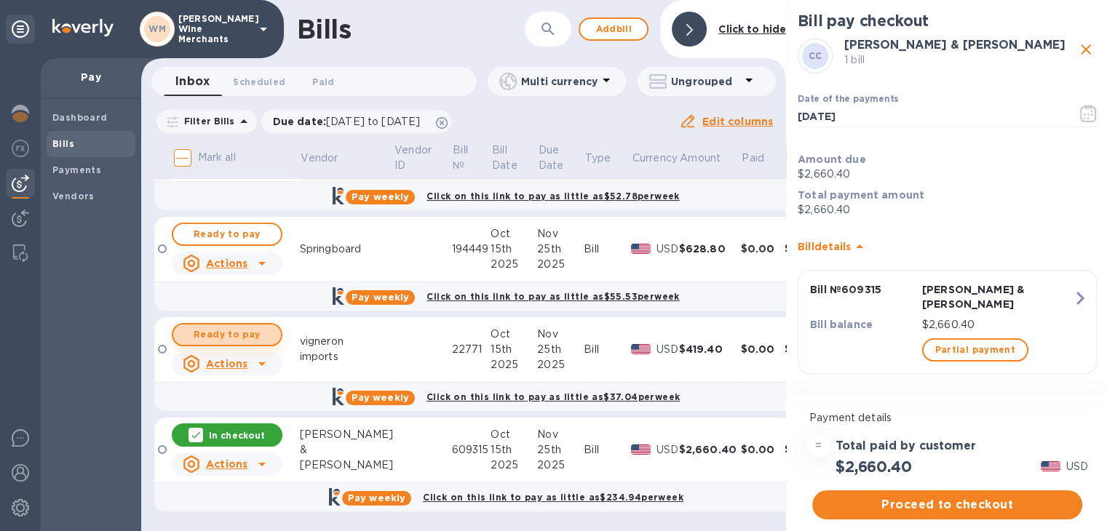
click at [239, 326] on span "Ready to pay" at bounding box center [227, 334] width 84 height 17
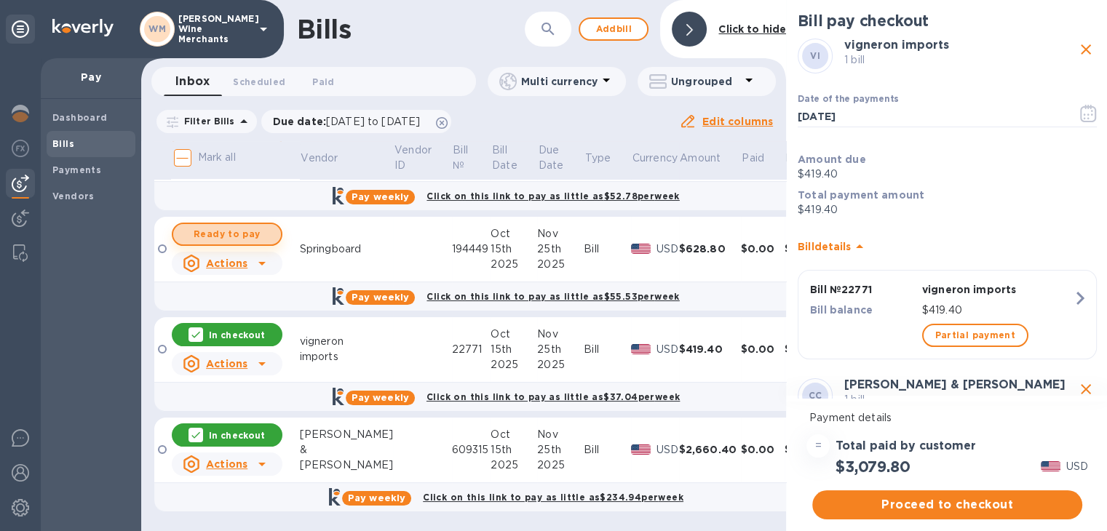
click at [222, 226] on span "Ready to pay" at bounding box center [227, 234] width 84 height 17
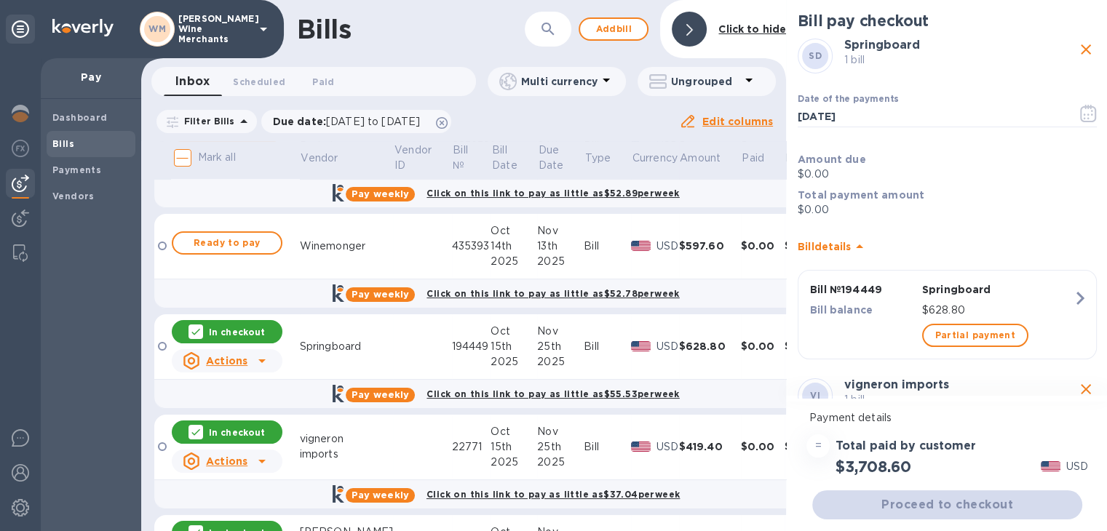
scroll to position [163, 0]
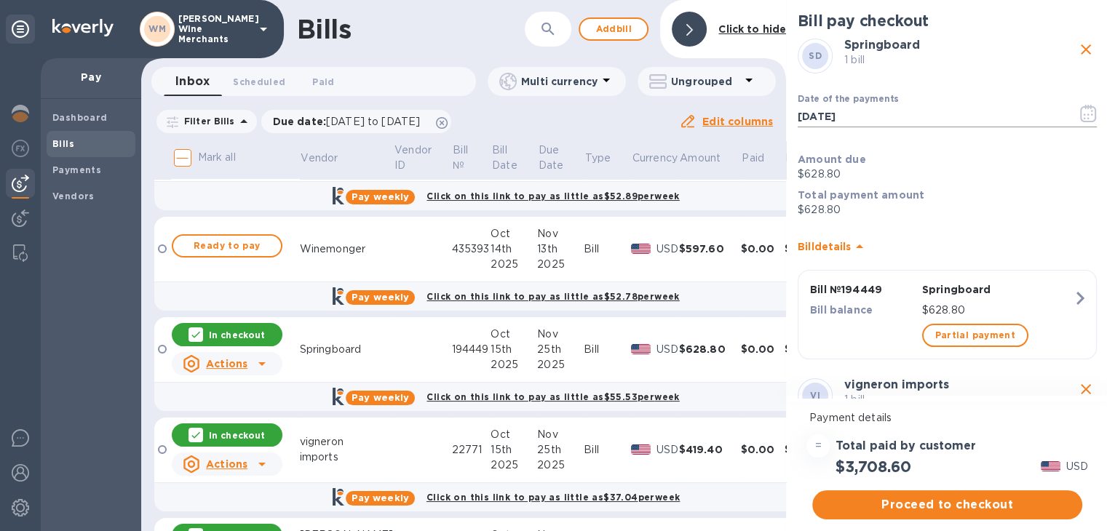
click at [1080, 112] on icon "button" at bounding box center [1088, 113] width 17 height 17
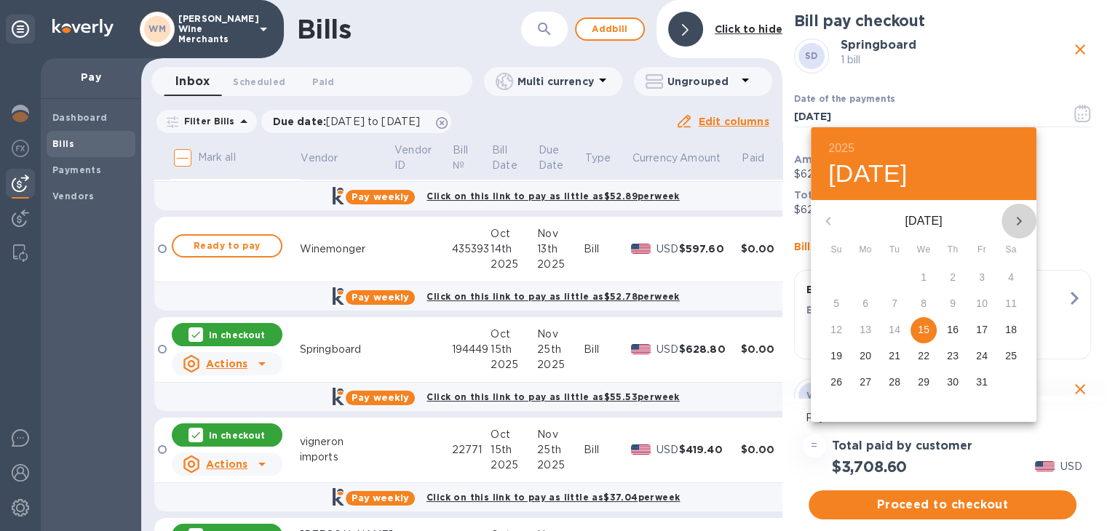
click at [1023, 228] on icon "button" at bounding box center [1018, 220] width 17 height 17
click at [859, 379] on p "24" at bounding box center [865, 382] width 12 height 15
type input "[DATE]"
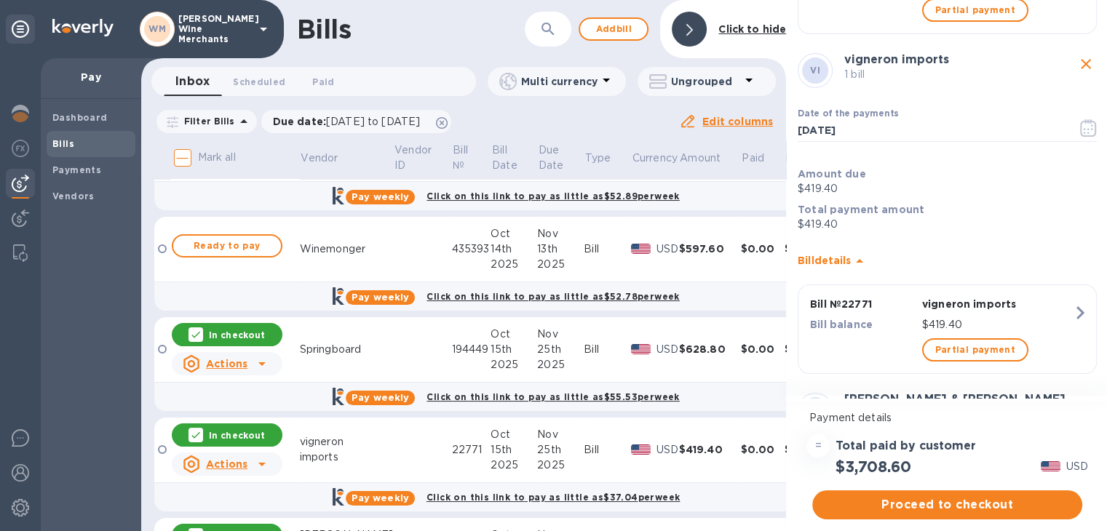
scroll to position [329, 0]
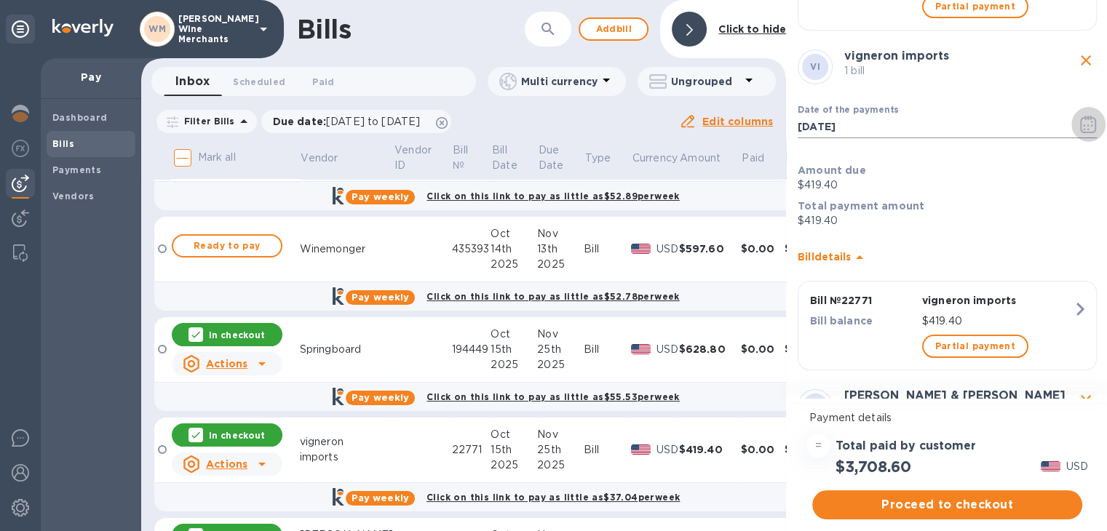
click at [1080, 127] on icon "button" at bounding box center [1088, 124] width 17 height 17
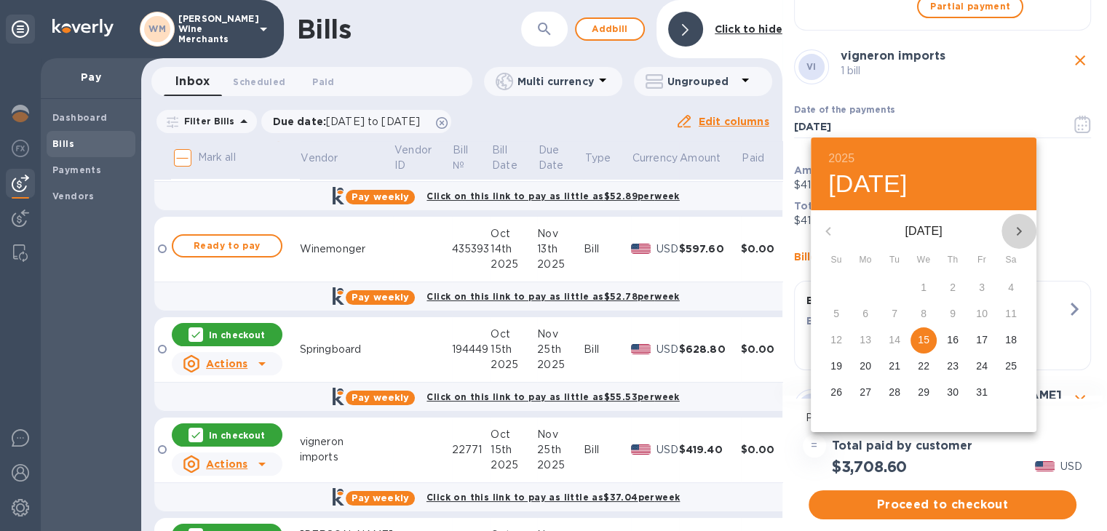
click at [1018, 226] on icon "button" at bounding box center [1018, 231] width 17 height 17
click at [867, 394] on p "24" at bounding box center [865, 392] width 12 height 15
type input "[DATE]"
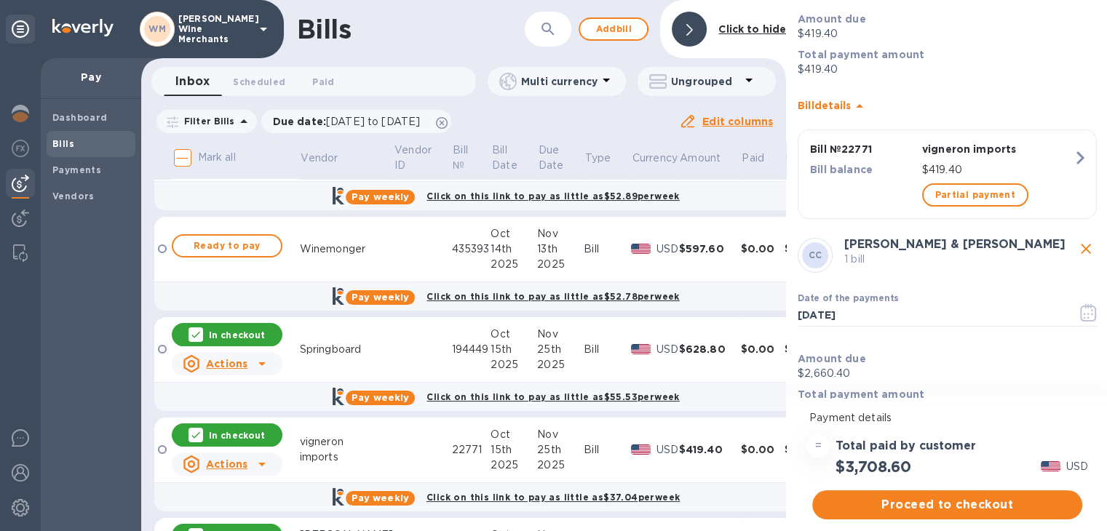
scroll to position [668, 0]
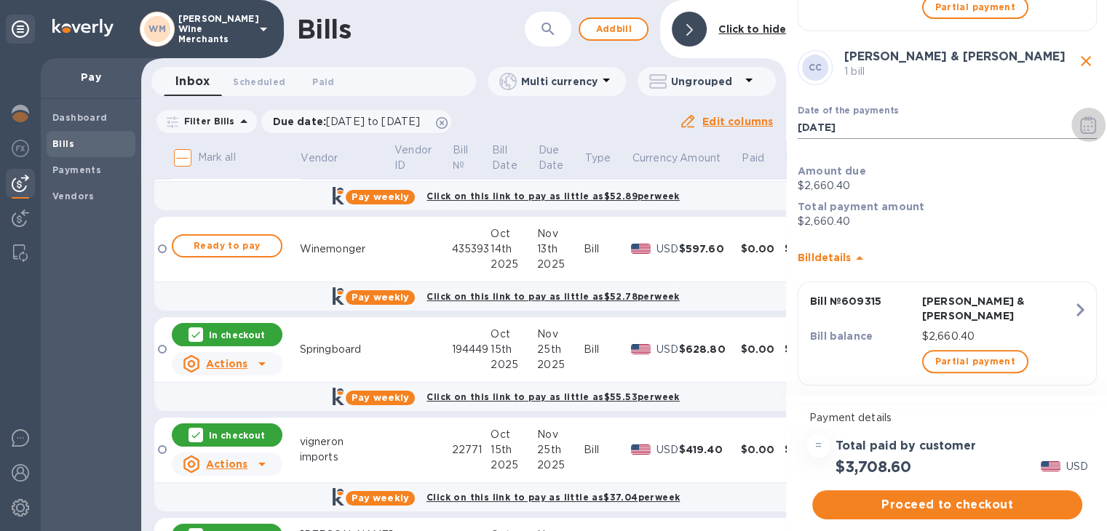
click at [1080, 116] on icon "button" at bounding box center [1088, 124] width 17 height 17
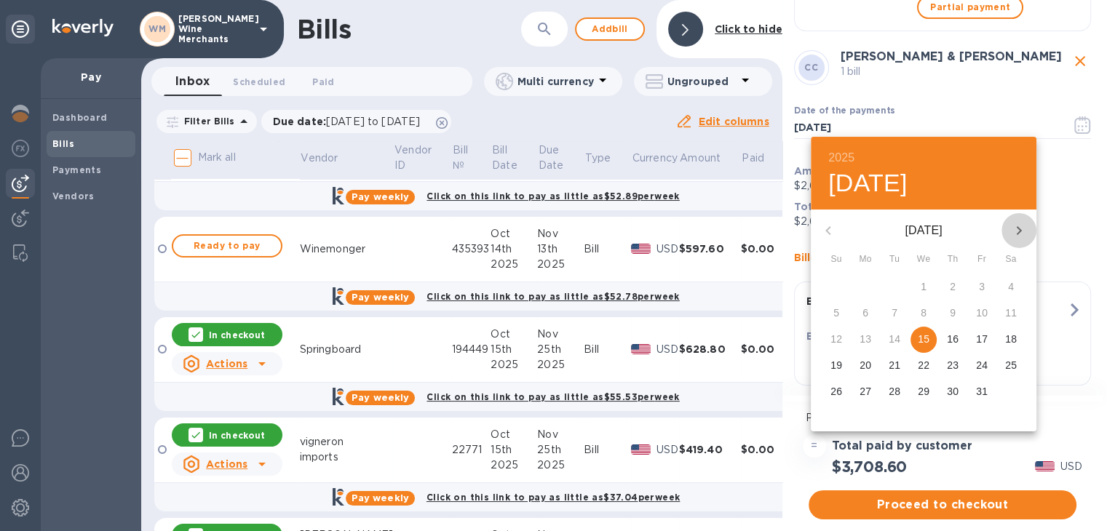
click at [1018, 220] on button "button" at bounding box center [1018, 230] width 35 height 35
click at [867, 400] on button "24" at bounding box center [865, 392] width 26 height 26
type input "[DATE]"
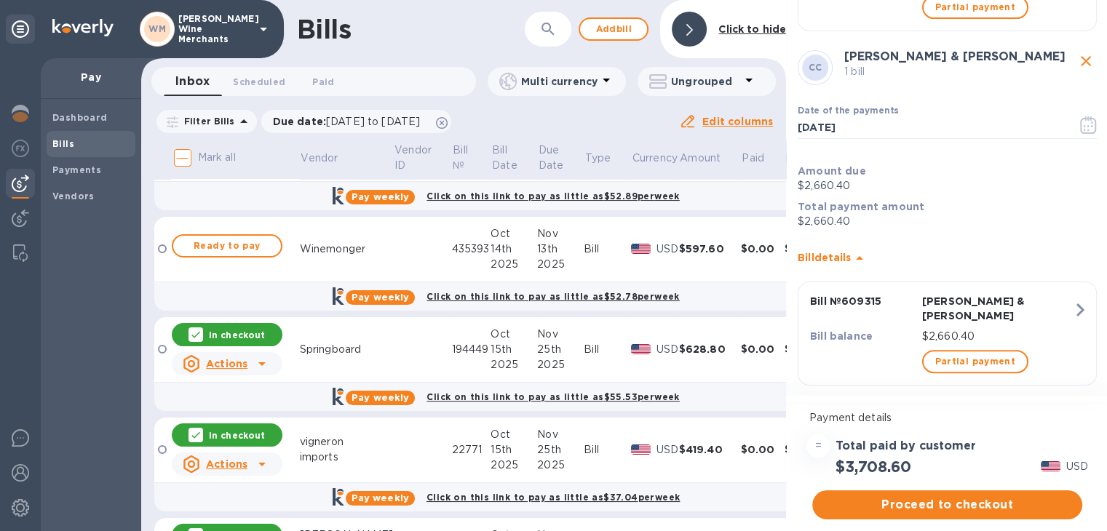
scroll to position [12, 0]
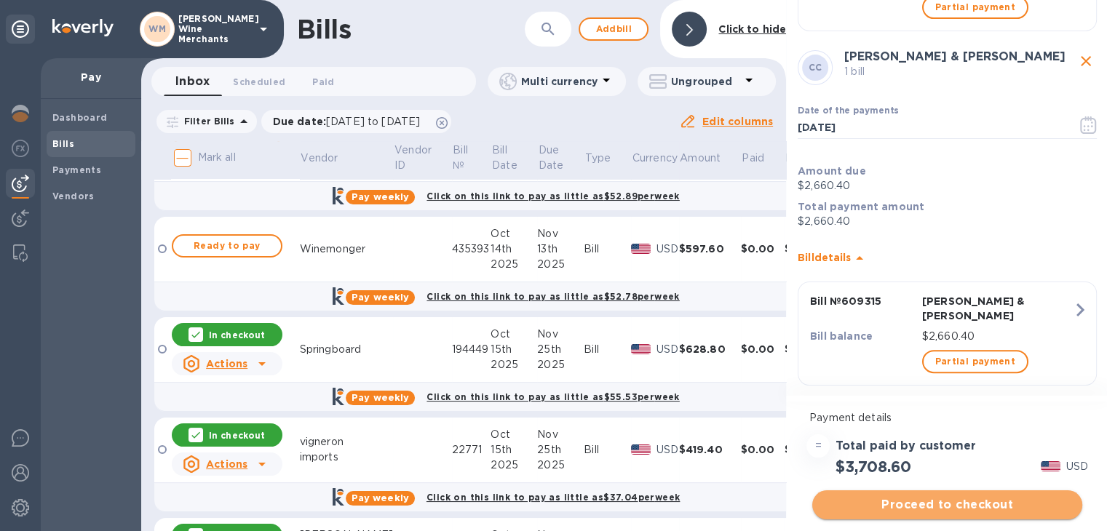
click at [946, 496] on span "Proceed to checkout" at bounding box center [947, 504] width 247 height 17
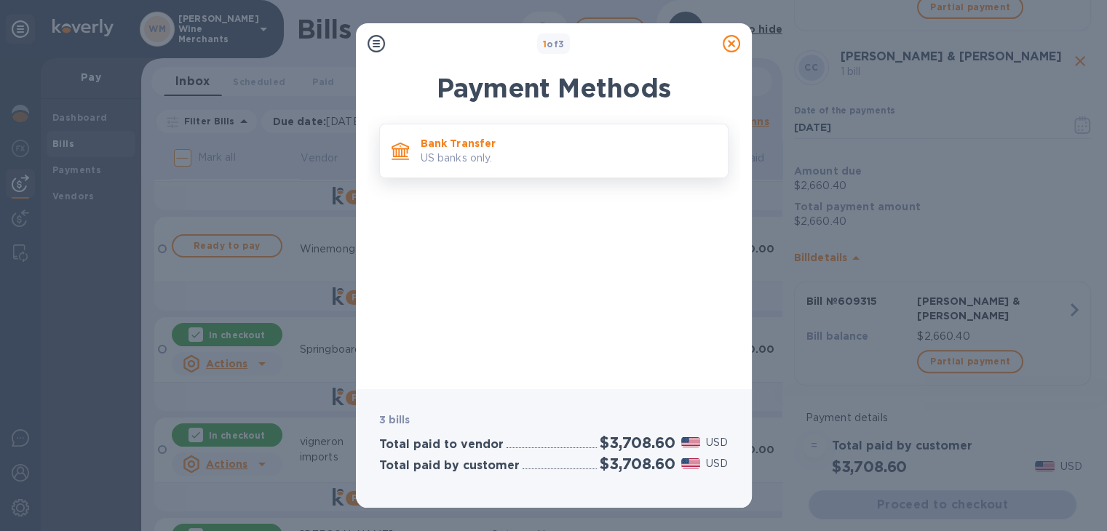
click at [501, 149] on p "Bank Transfer" at bounding box center [568, 143] width 295 height 15
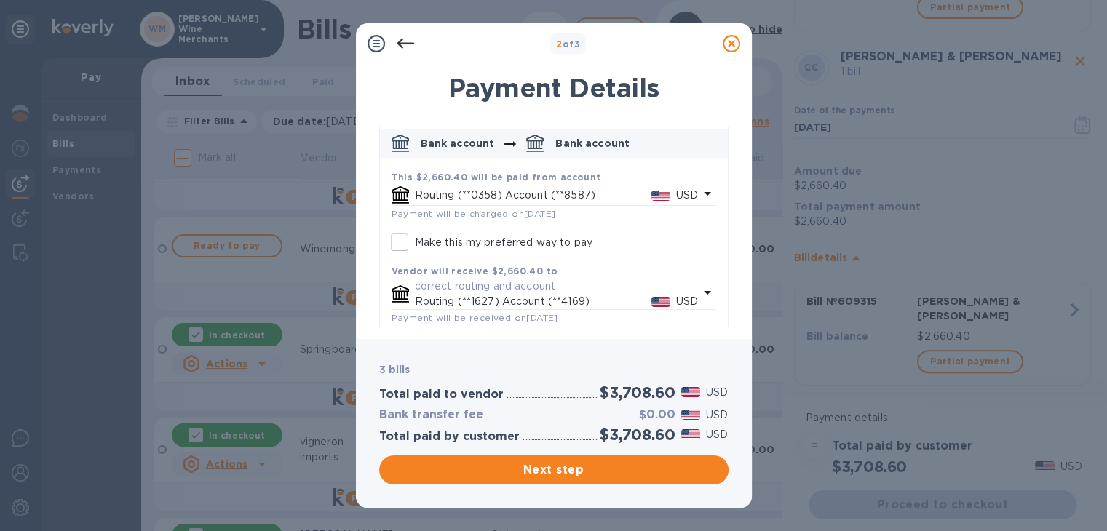
scroll to position [613, 0]
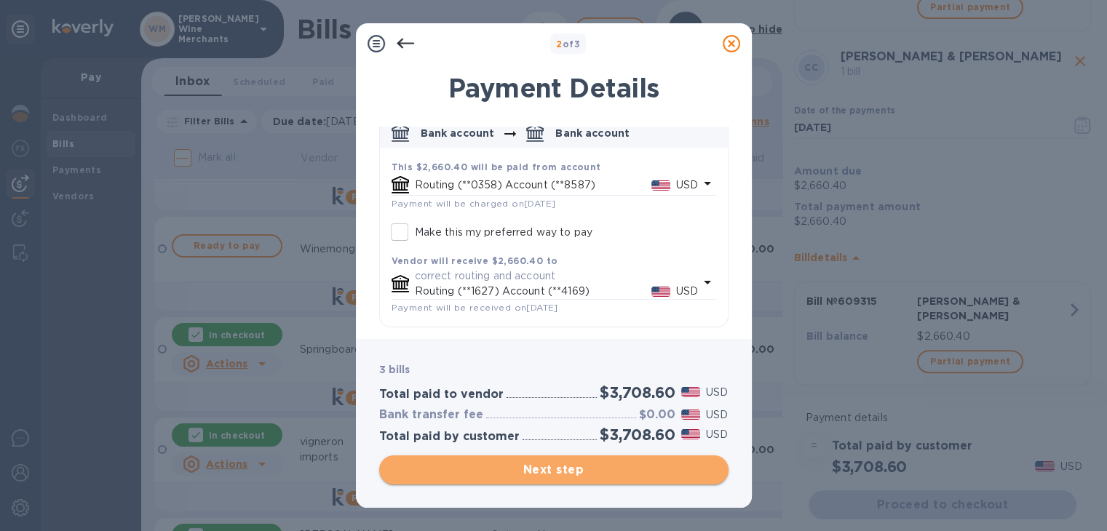
click at [547, 469] on span "Next step" at bounding box center [554, 469] width 326 height 17
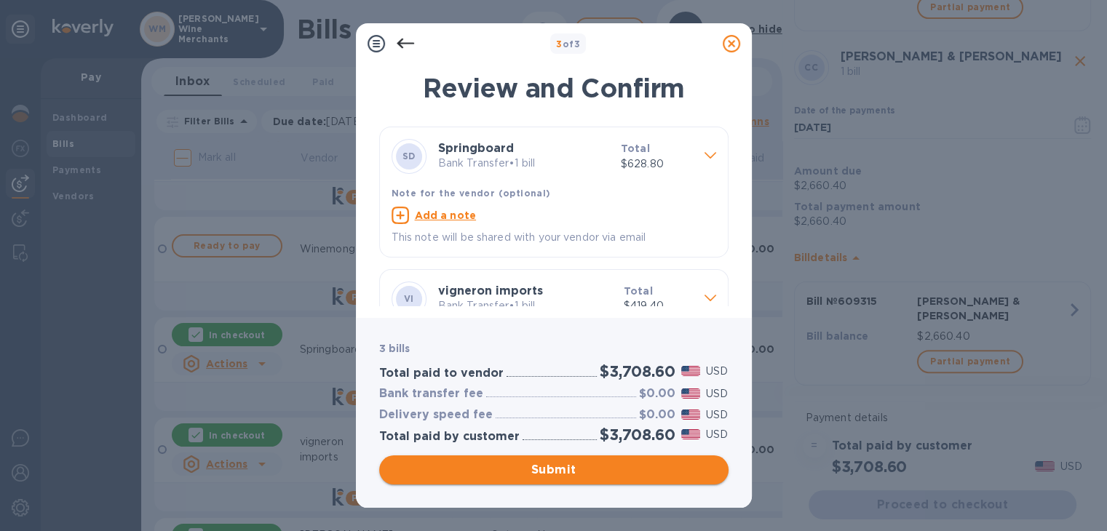
click at [547, 469] on span "Submit" at bounding box center [554, 469] width 326 height 17
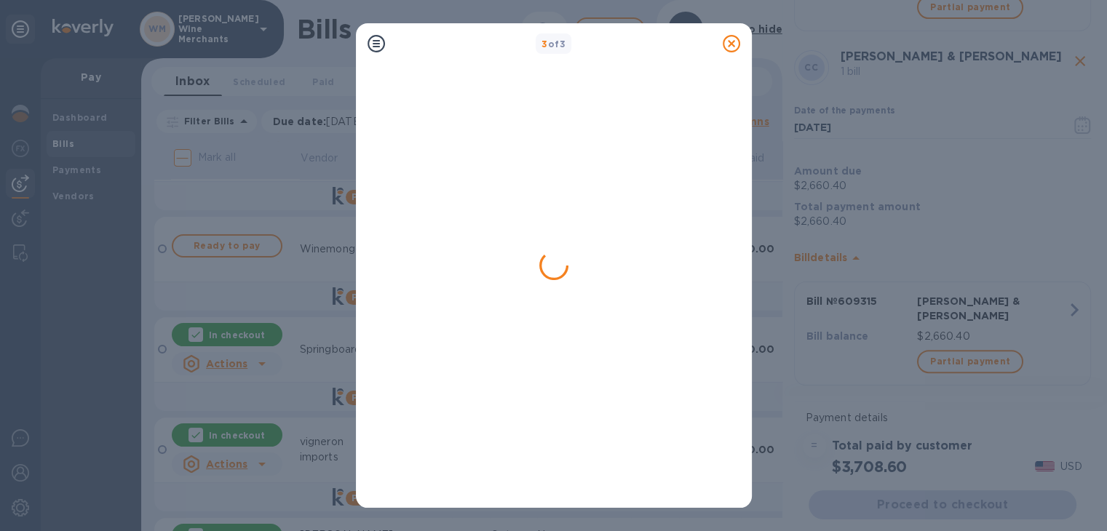
click at [731, 39] on icon at bounding box center [731, 43] width 17 height 17
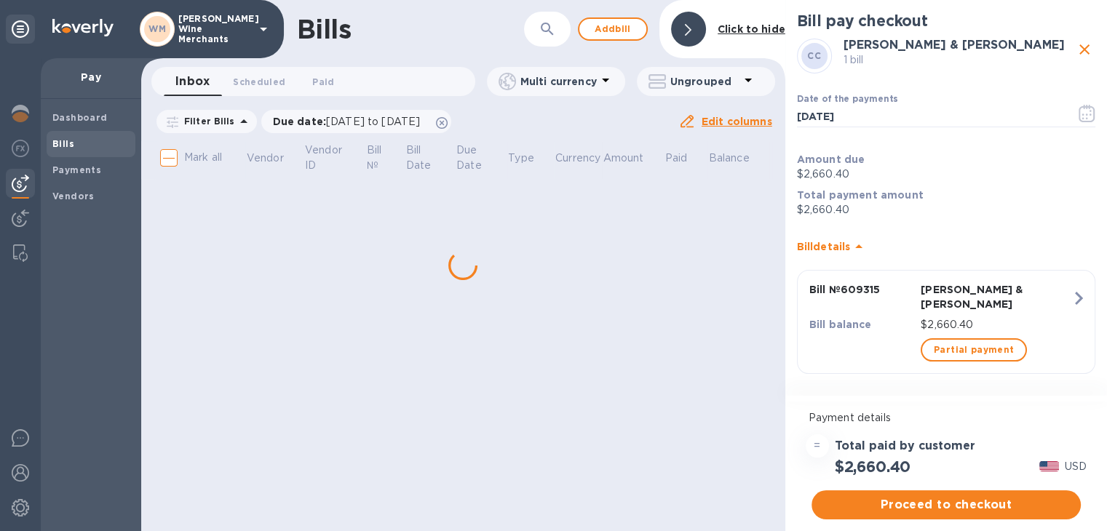
scroll to position [0, 0]
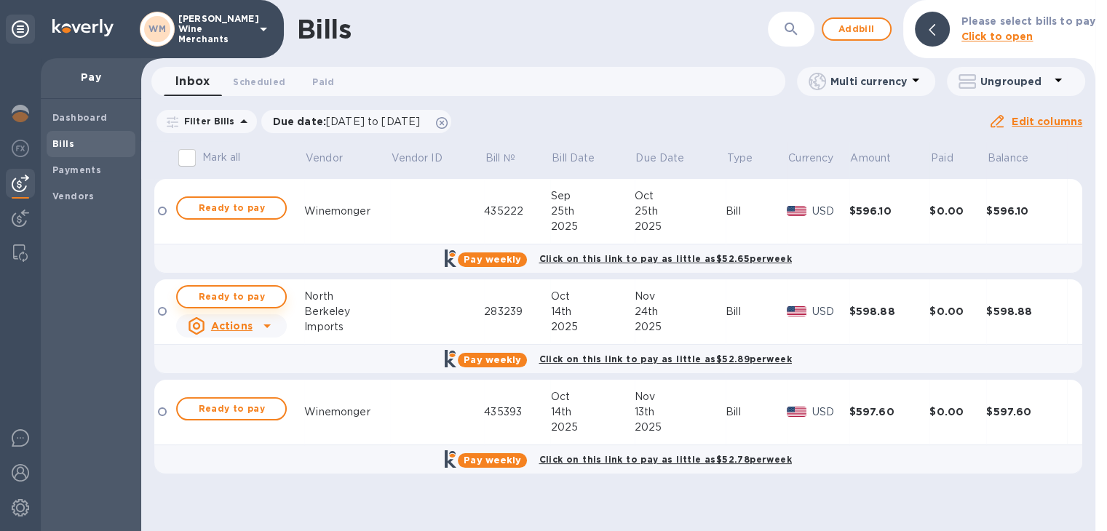
click at [247, 298] on span "Ready to pay" at bounding box center [231, 296] width 84 height 17
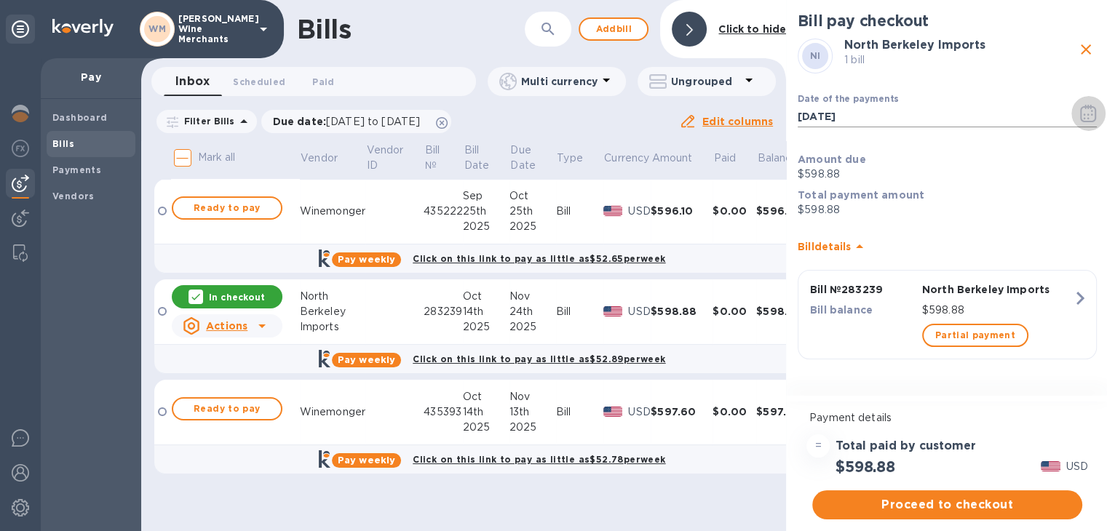
click at [1088, 111] on icon "button" at bounding box center [1088, 113] width 17 height 17
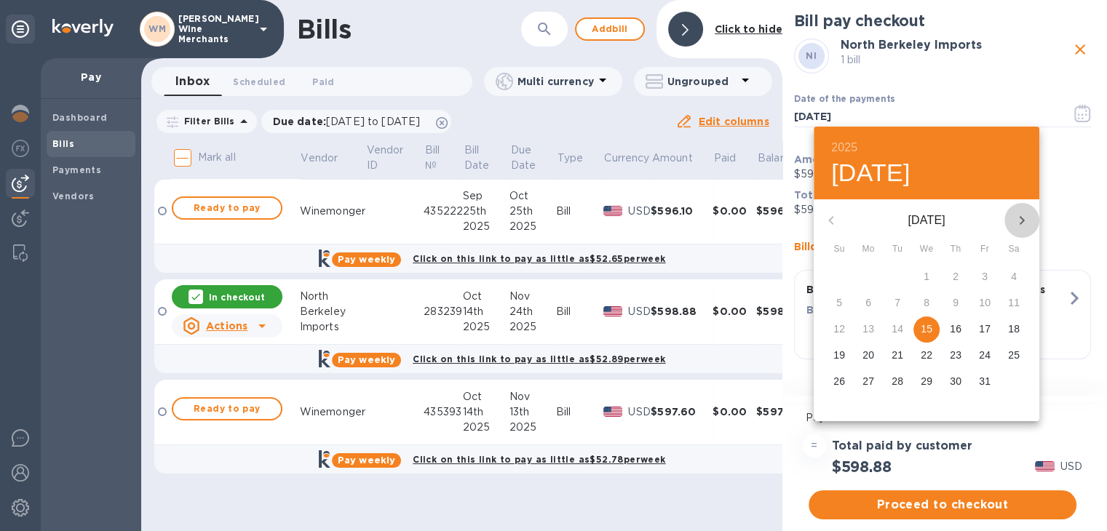
click at [1017, 215] on icon "button" at bounding box center [1021, 220] width 17 height 17
click at [984, 354] on p "21" at bounding box center [985, 355] width 12 height 15
type input "[DATE]"
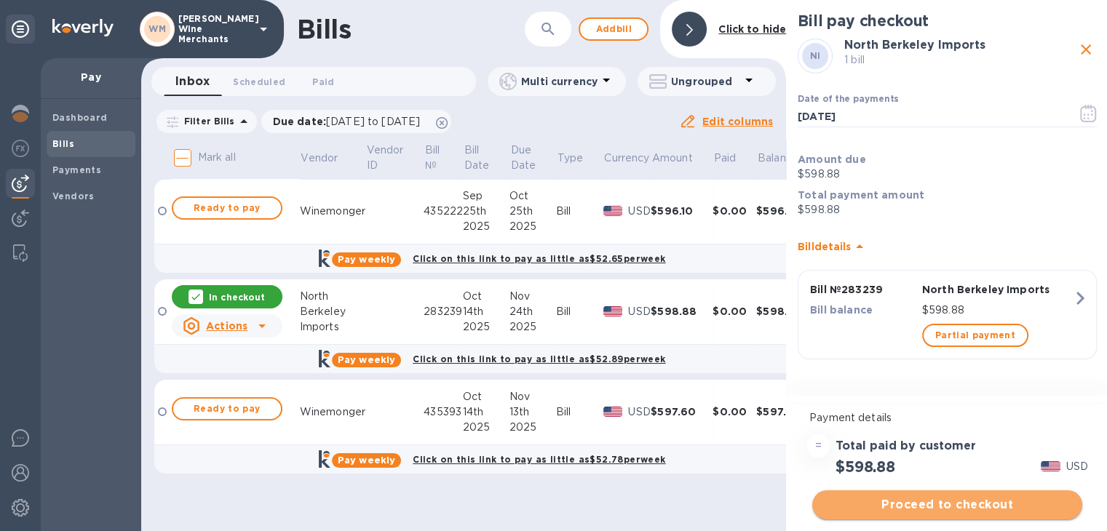
click at [937, 505] on span "Proceed to checkout" at bounding box center [947, 504] width 247 height 17
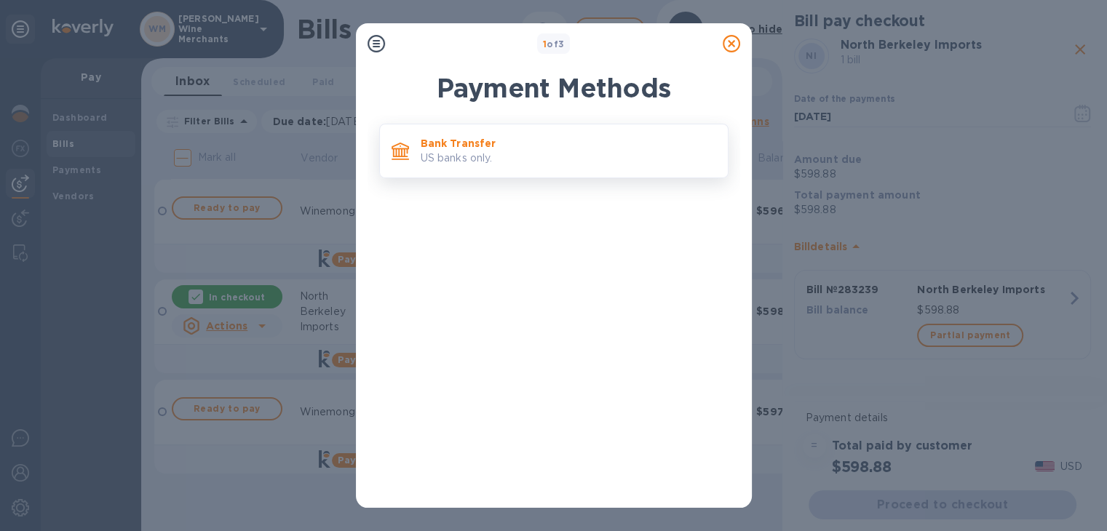
click at [495, 168] on div "Bank Transfer US banks only." at bounding box center [568, 150] width 307 height 41
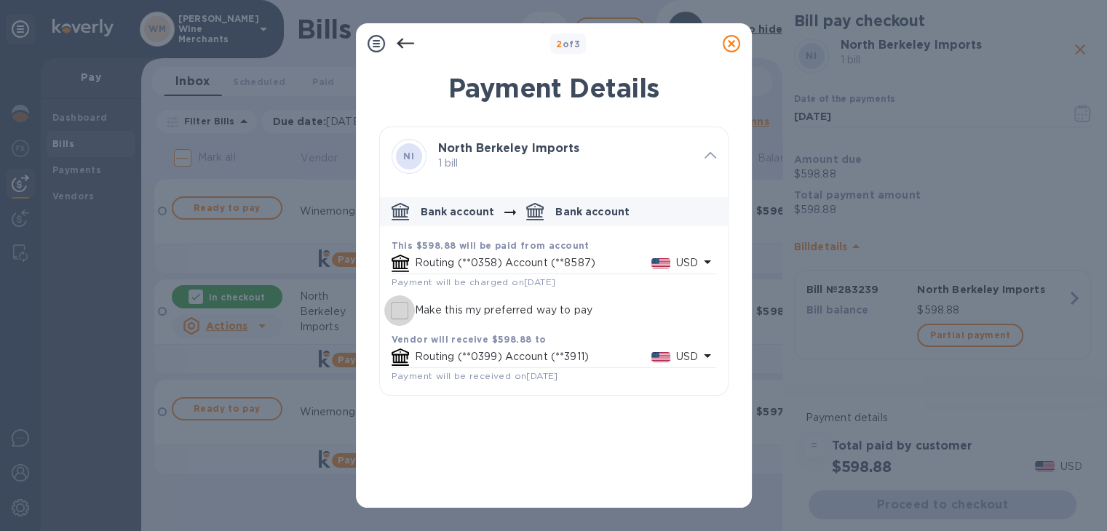
click at [398, 311] on input "Make this my preferred way to pay" at bounding box center [399, 310] width 31 height 31
checkbox input "true"
click at [405, 42] on icon at bounding box center [404, 44] width 17 height 10
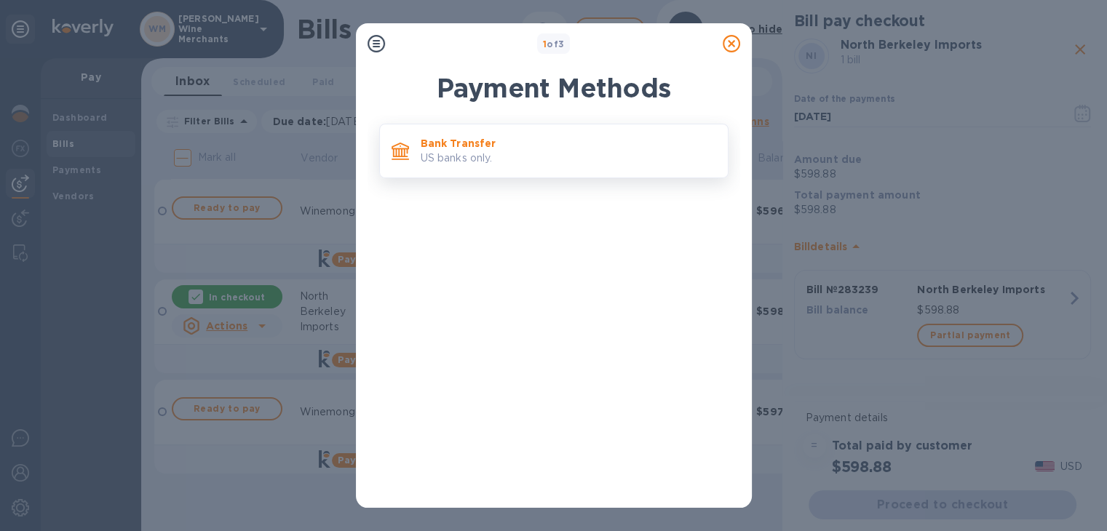
click at [495, 175] on div "Bank Transfer US banks only." at bounding box center [553, 151] width 349 height 55
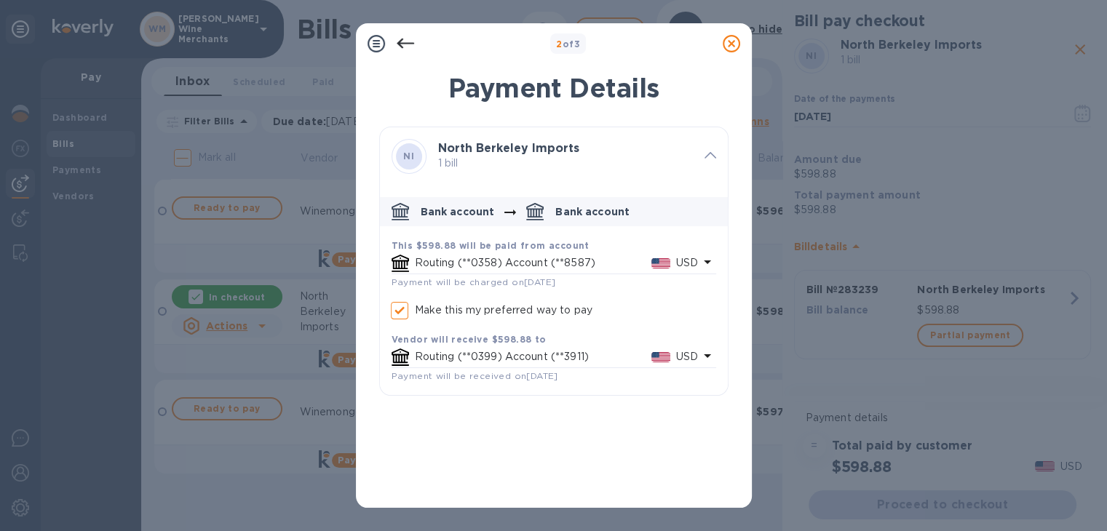
click at [726, 45] on icon at bounding box center [731, 43] width 17 height 17
checkbox input "true"
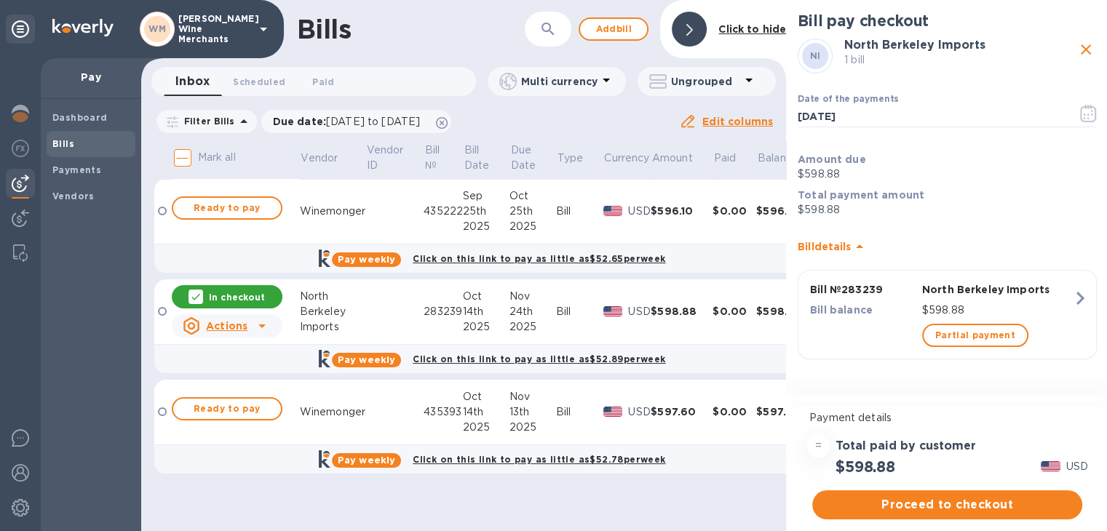
scroll to position [12, 0]
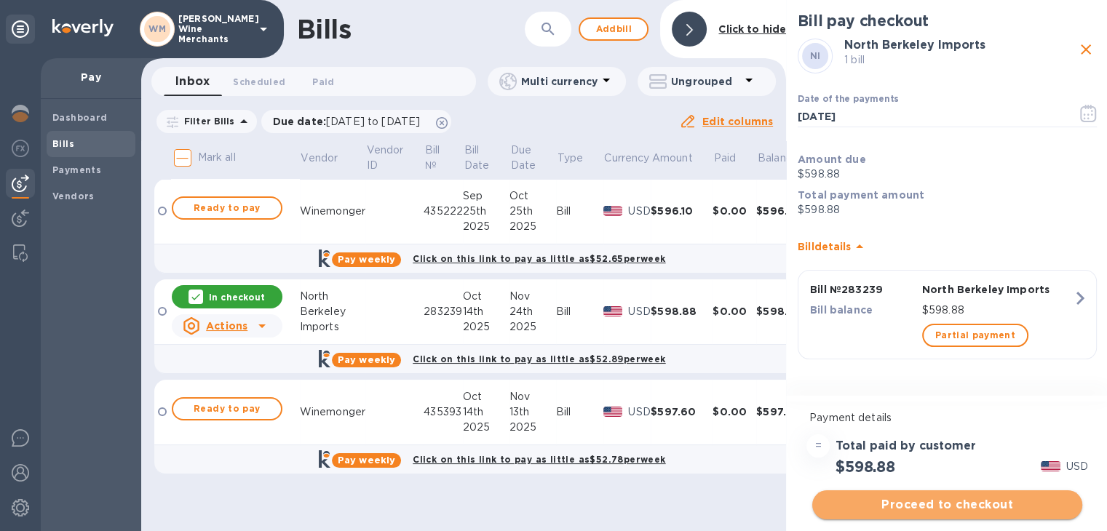
click at [947, 496] on span "Proceed to checkout" at bounding box center [947, 504] width 247 height 17
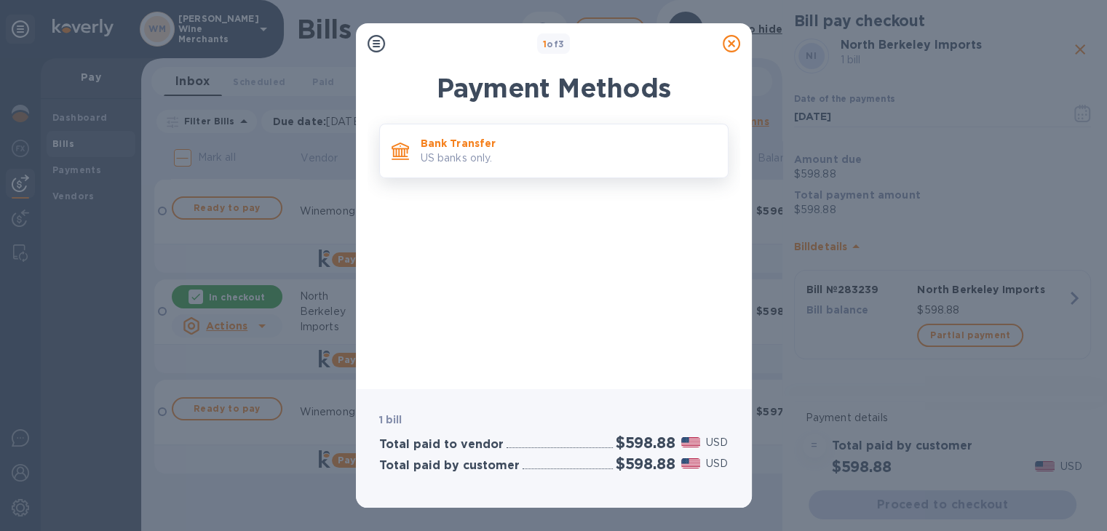
click at [534, 152] on p "US banks only." at bounding box center [568, 158] width 295 height 15
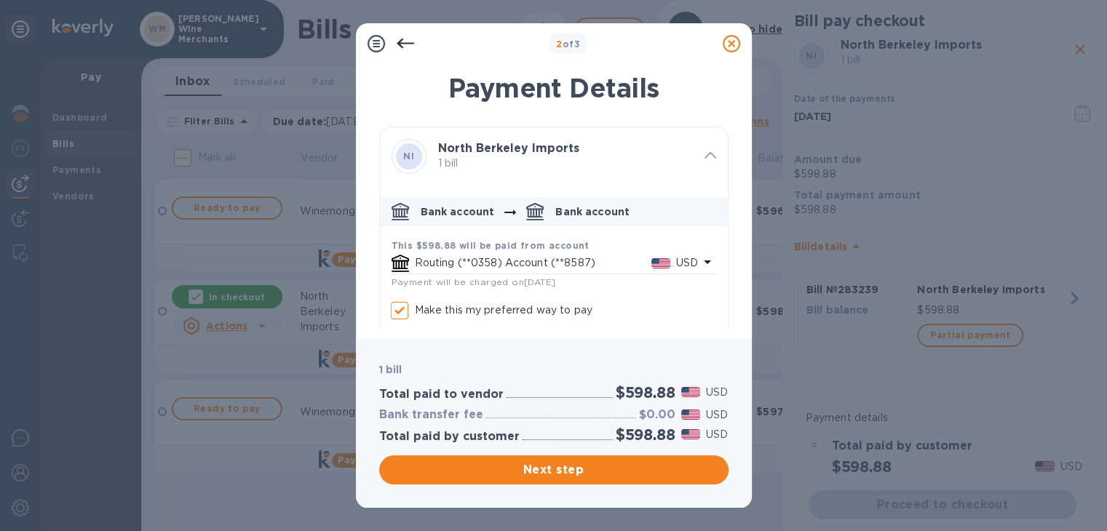
checkbox input "true"
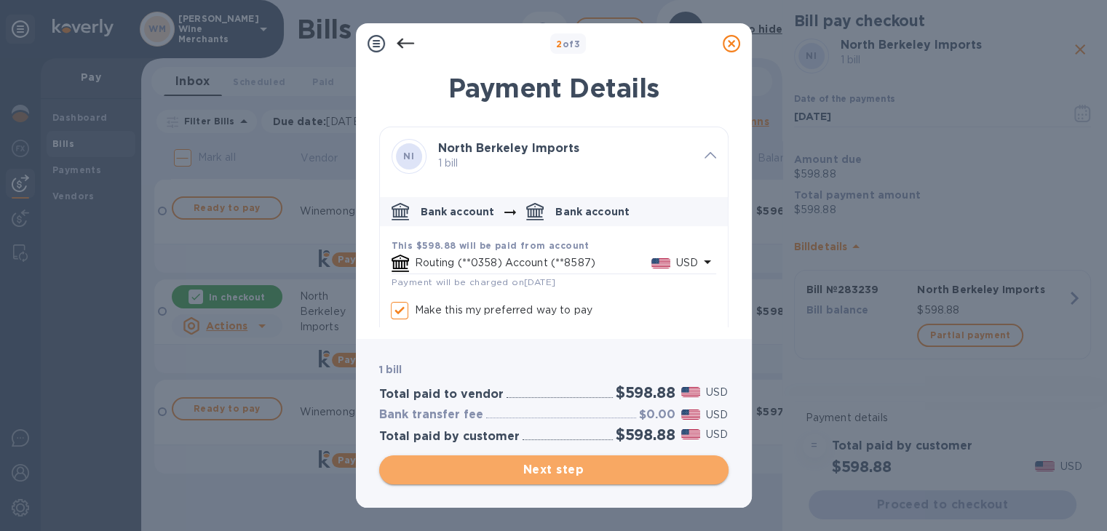
click at [538, 481] on button "Next step" at bounding box center [553, 470] width 349 height 29
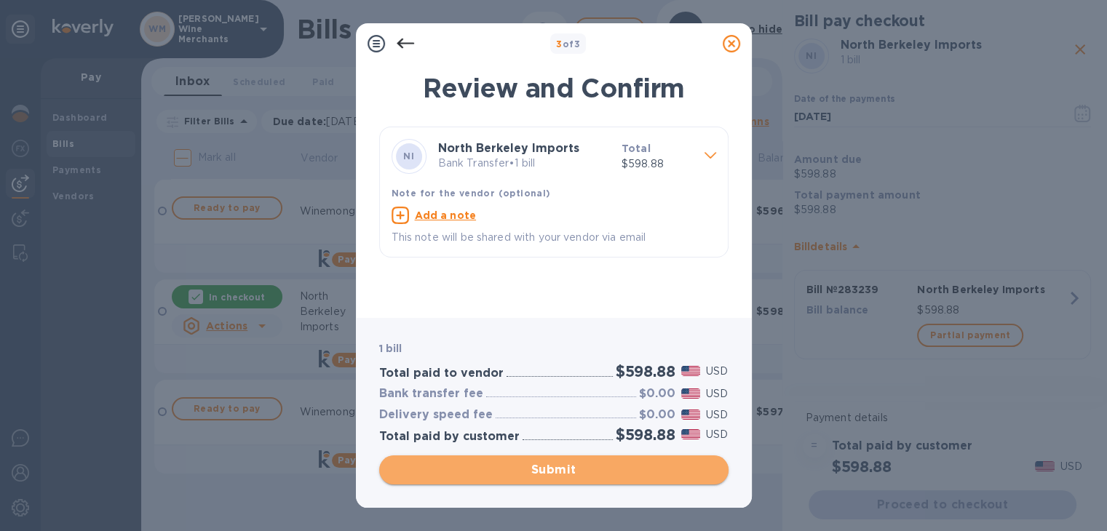
click at [541, 468] on span "Submit" at bounding box center [554, 469] width 326 height 17
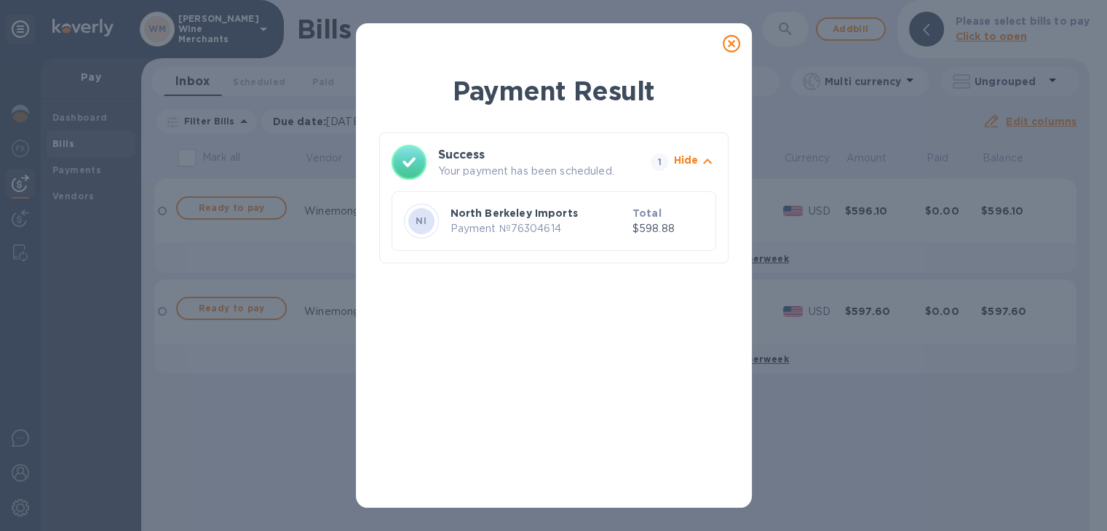
click at [730, 36] on icon at bounding box center [731, 43] width 17 height 17
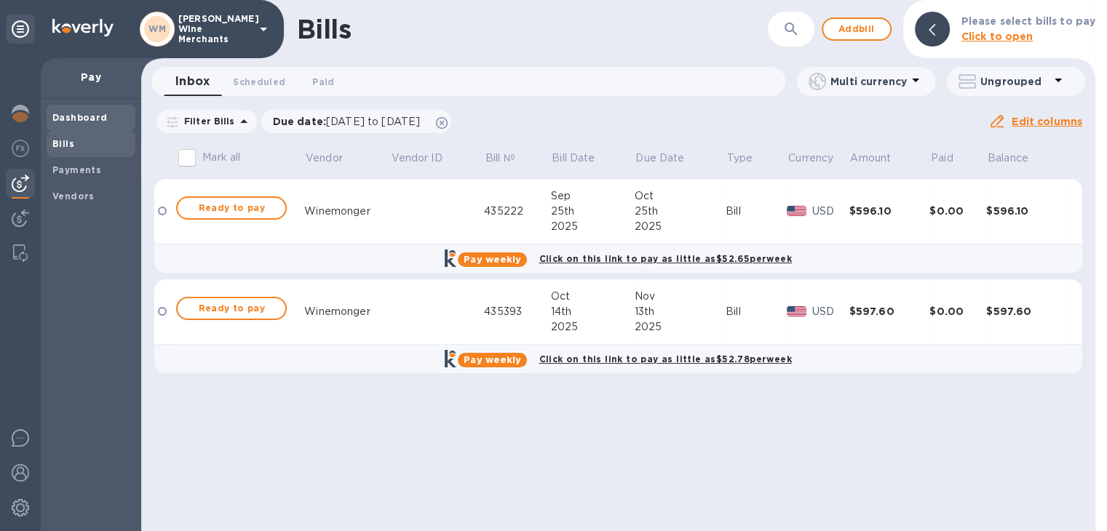
click at [80, 117] on b "Dashboard" at bounding box center [79, 117] width 55 height 11
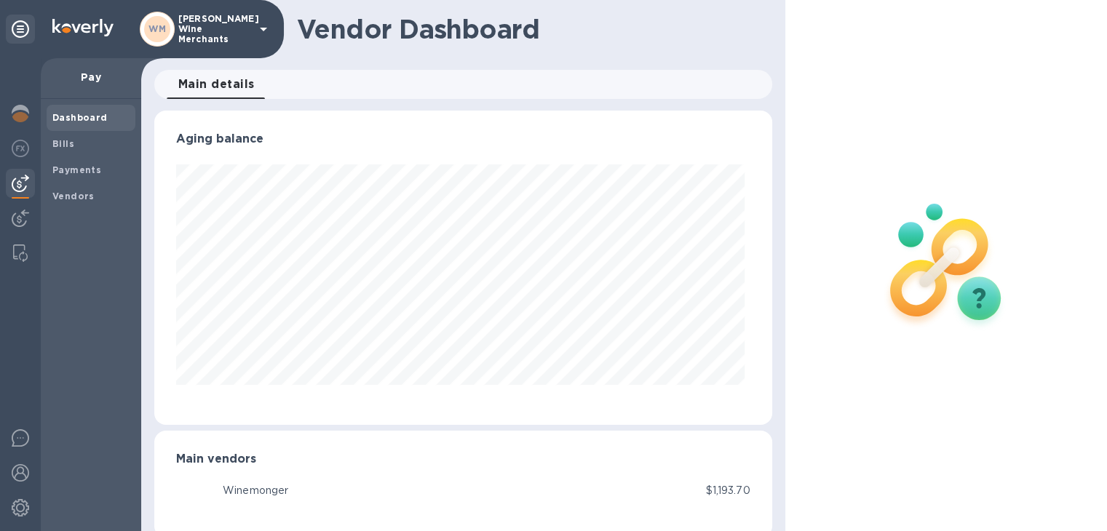
scroll to position [314, 611]
